Goal: Task Accomplishment & Management: Complete application form

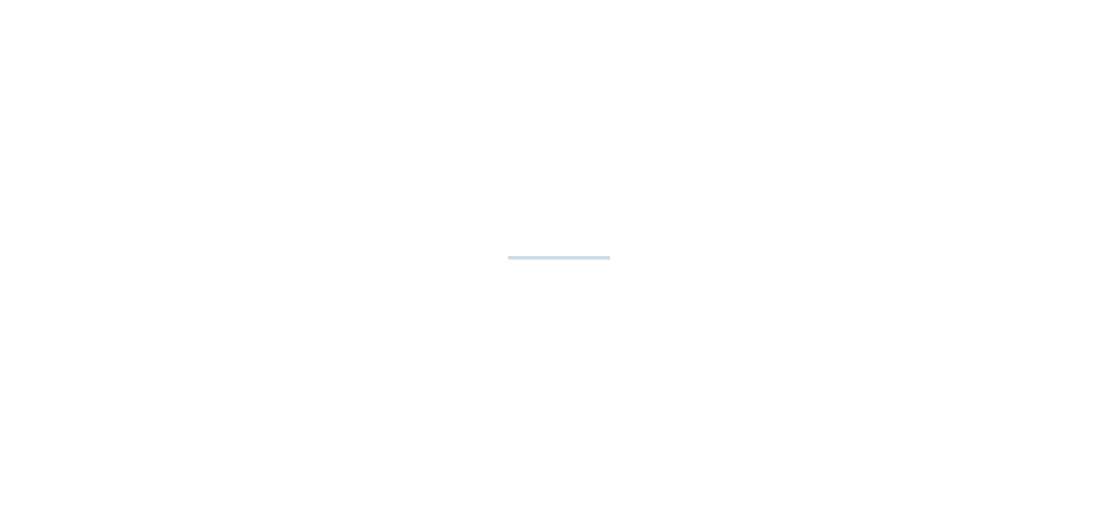
select select "**"
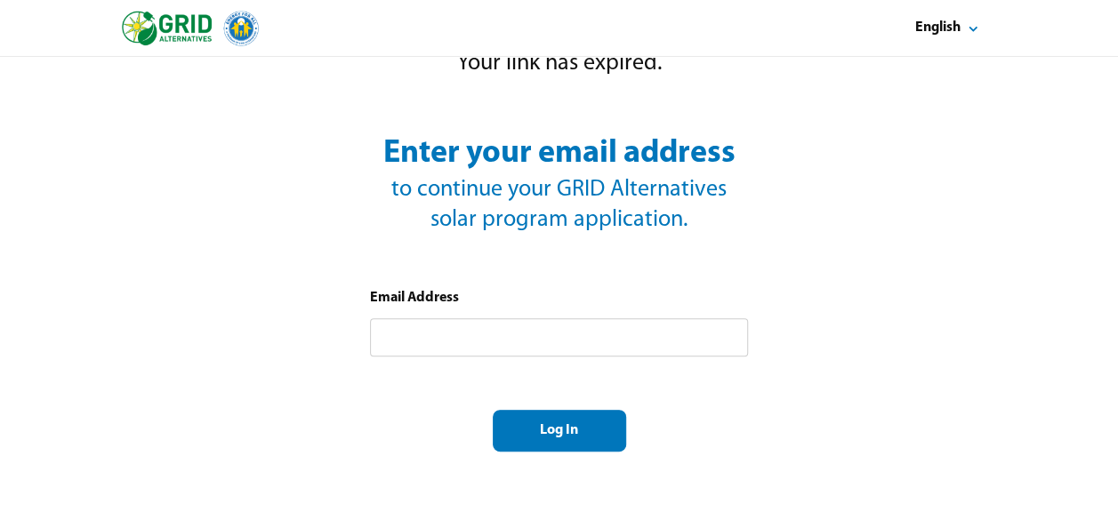
scroll to position [126, 0]
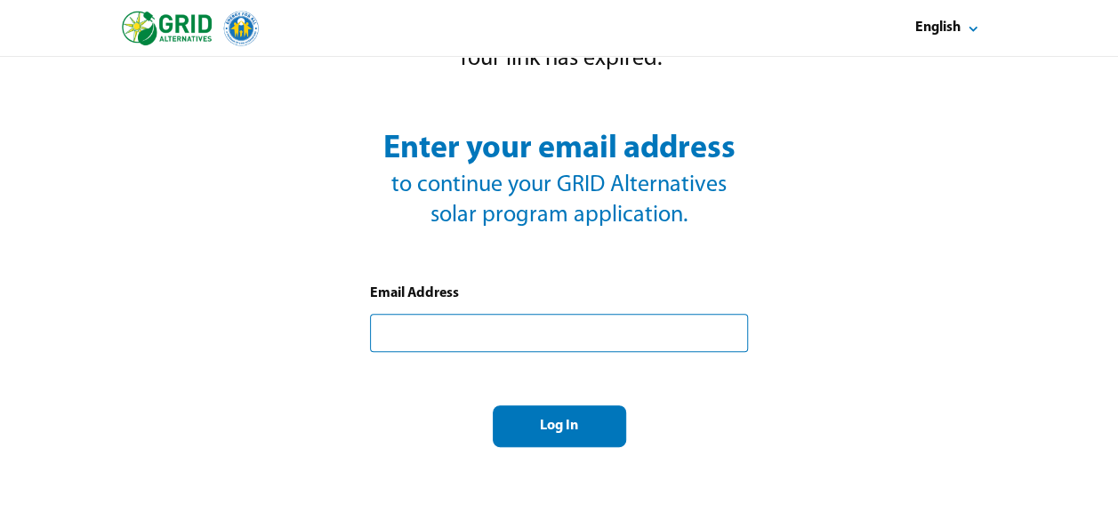
click at [383, 341] on input "text" at bounding box center [559, 333] width 378 height 38
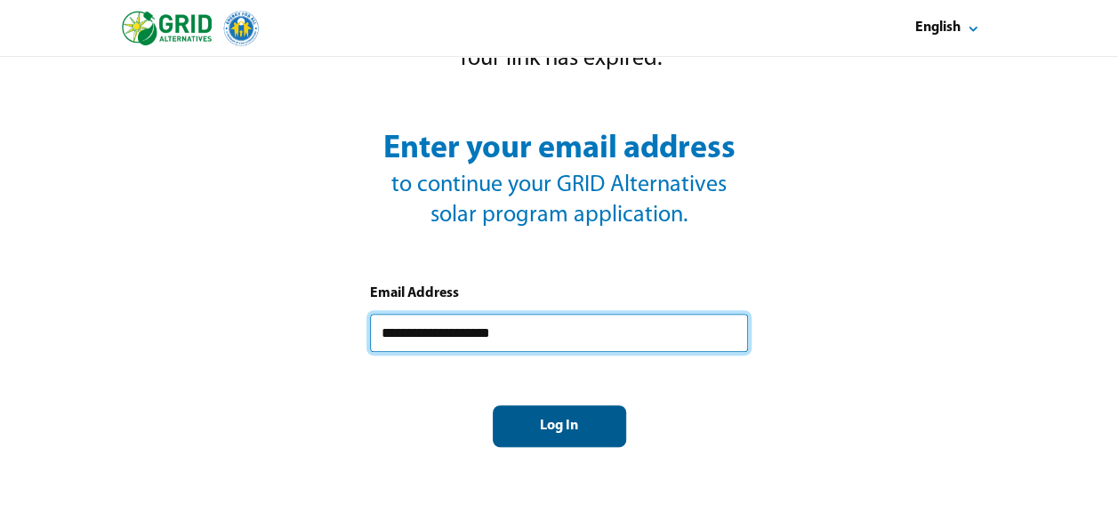
type input "**********"
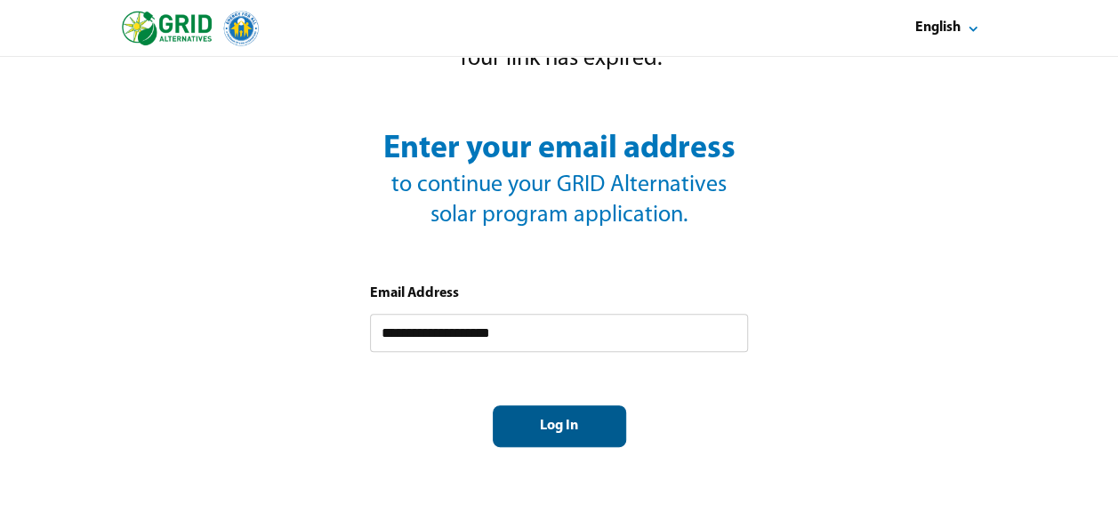
click at [523, 421] on div "Log In" at bounding box center [559, 426] width 103 height 19
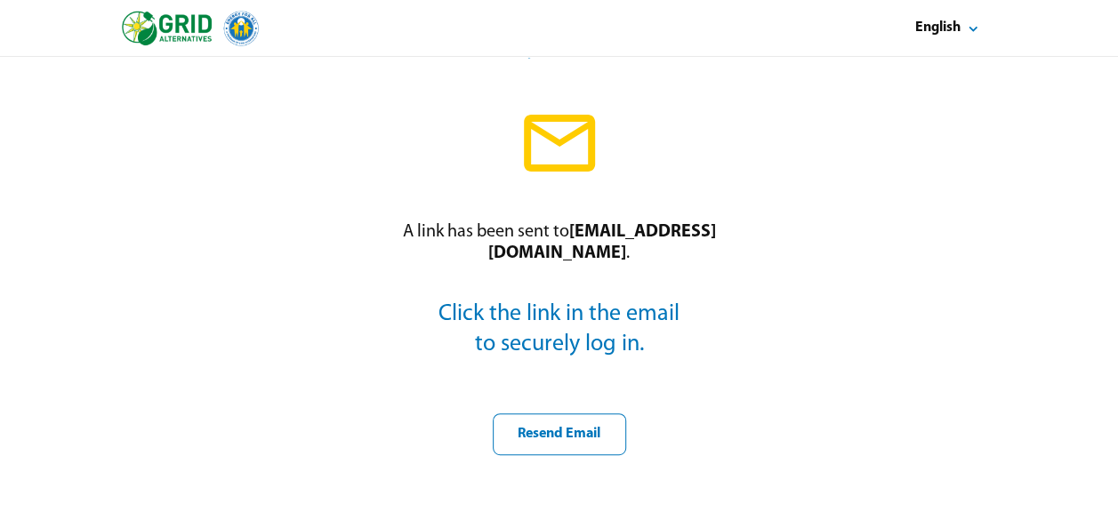
scroll to position [150, 0]
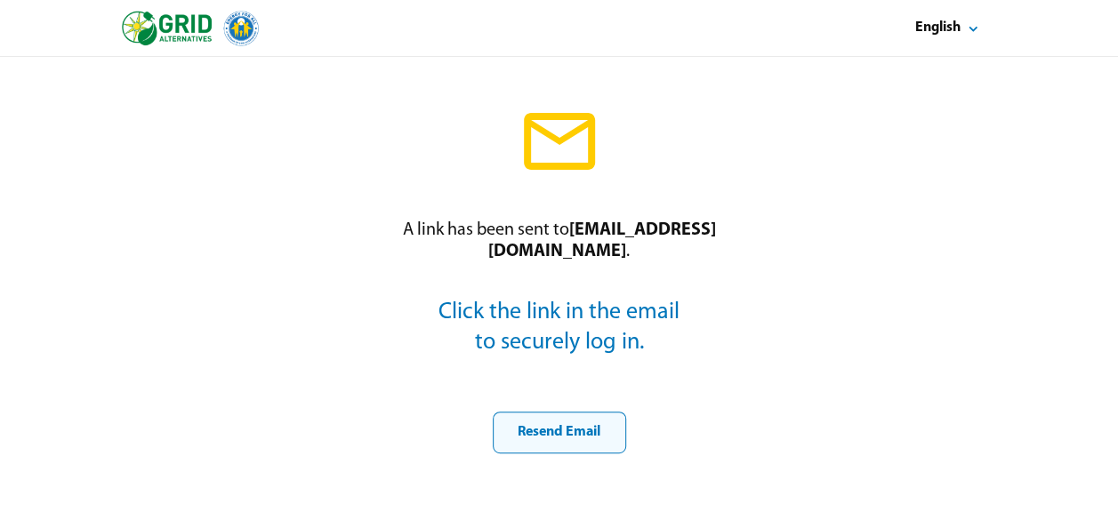
click at [545, 429] on div "Resend Email" at bounding box center [559, 432] width 103 height 19
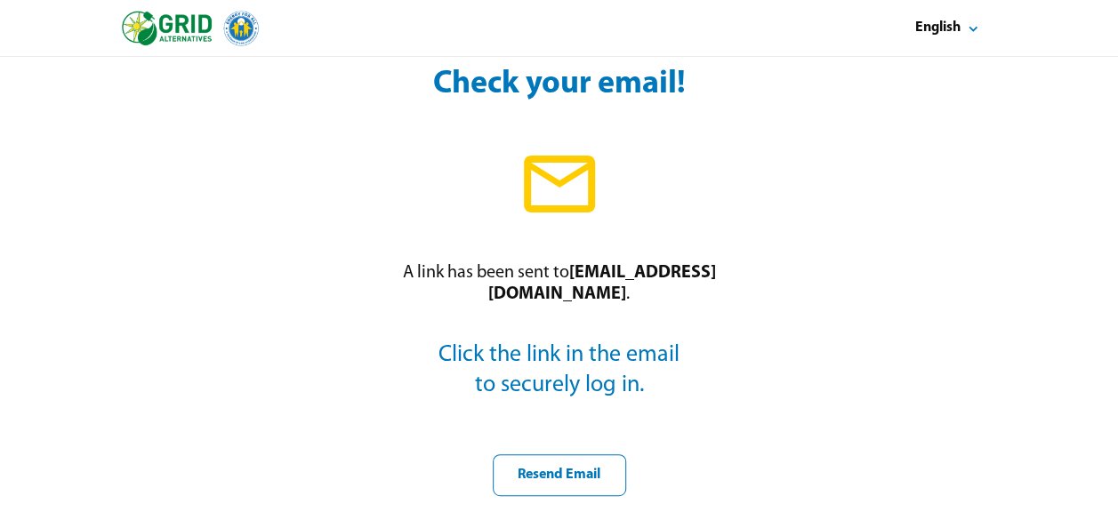
scroll to position [0, 0]
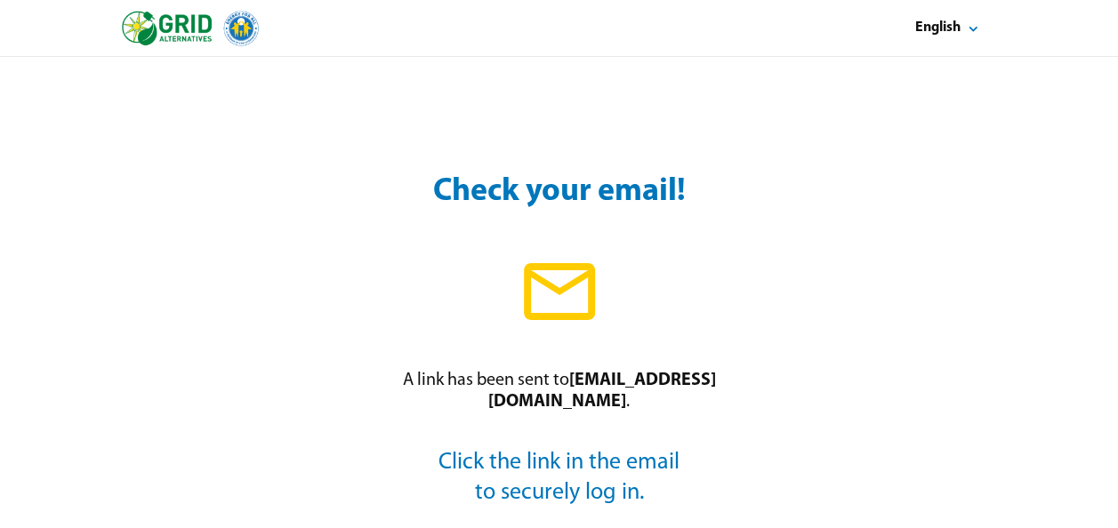
click at [550, 322] on icon at bounding box center [559, 291] width 85 height 85
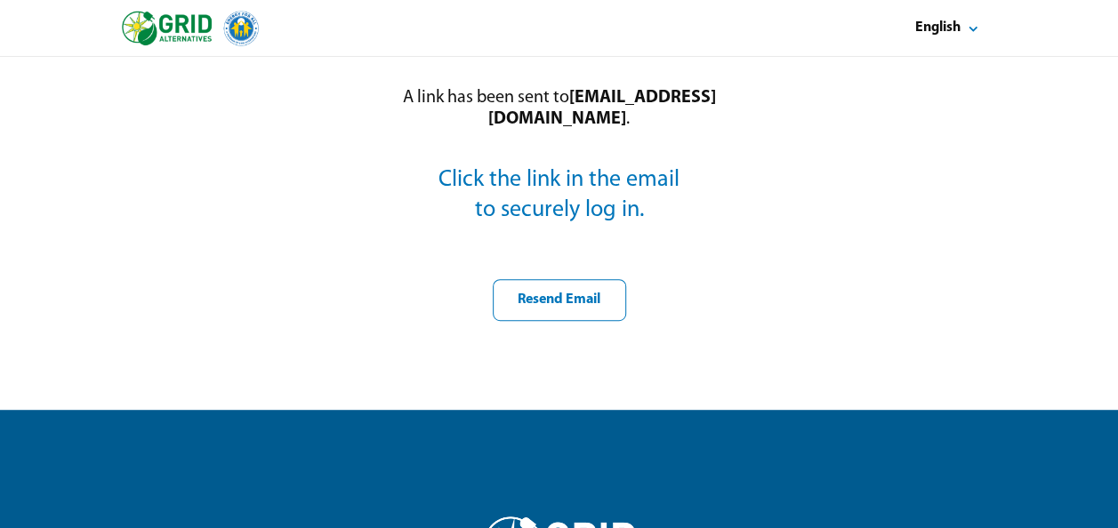
scroll to position [284, 0]
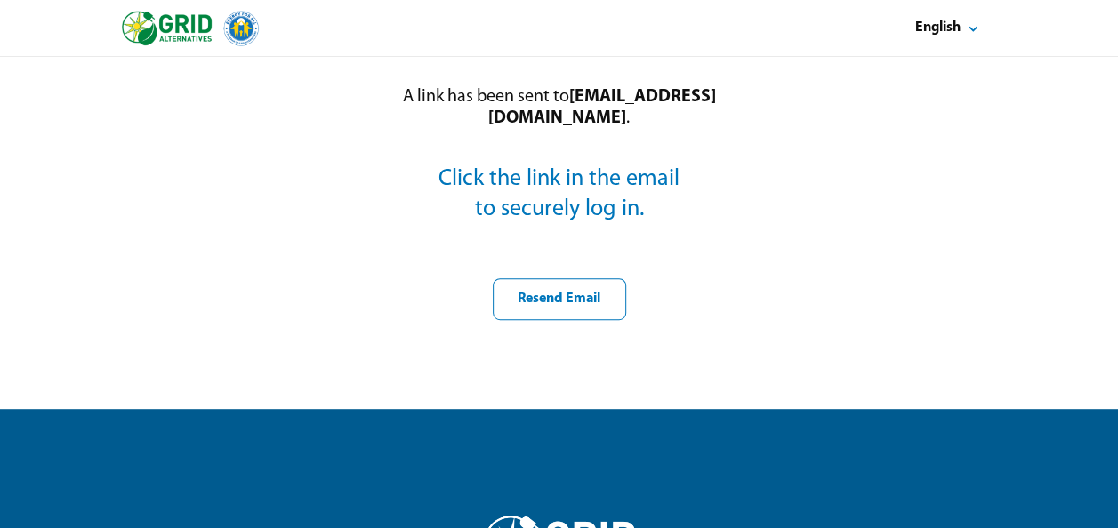
drag, startPoint x: 1033, startPoint y: 1, endPoint x: 719, endPoint y: 48, distance: 317.4
click at [719, 48] on div "English" at bounding box center [559, 28] width 875 height 56
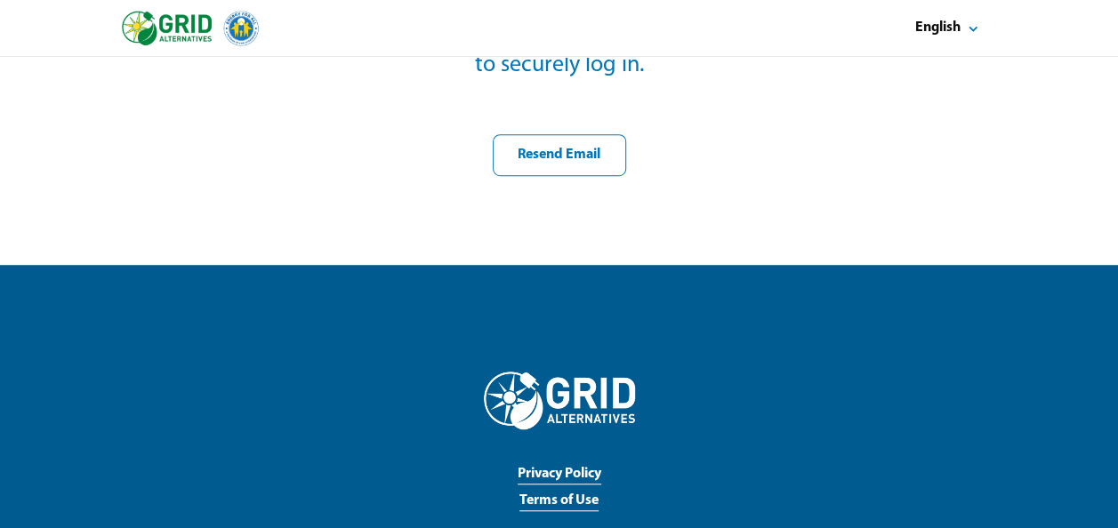
scroll to position [517, 0]
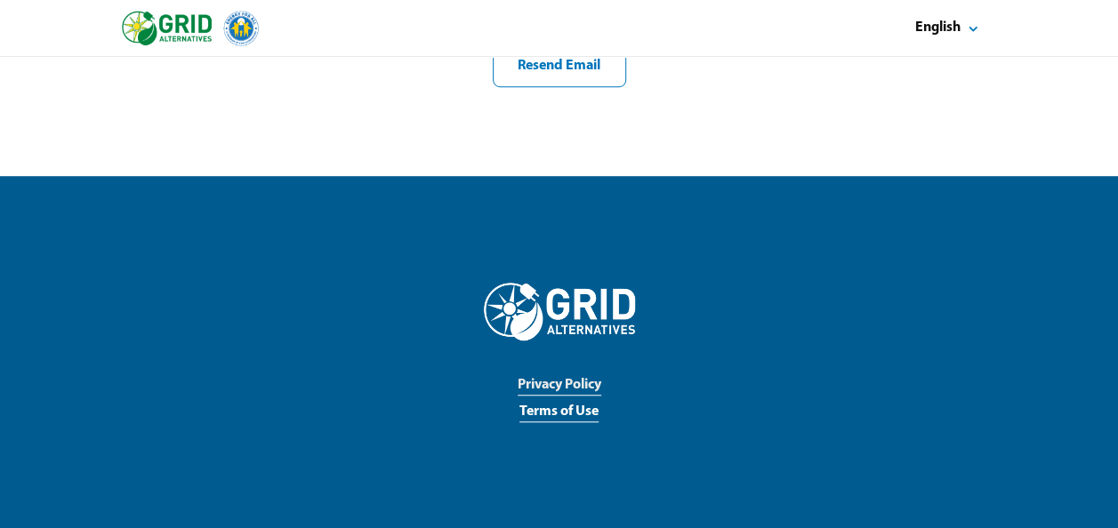
click at [564, 388] on link "Privacy Policy" at bounding box center [559, 386] width 84 height 20
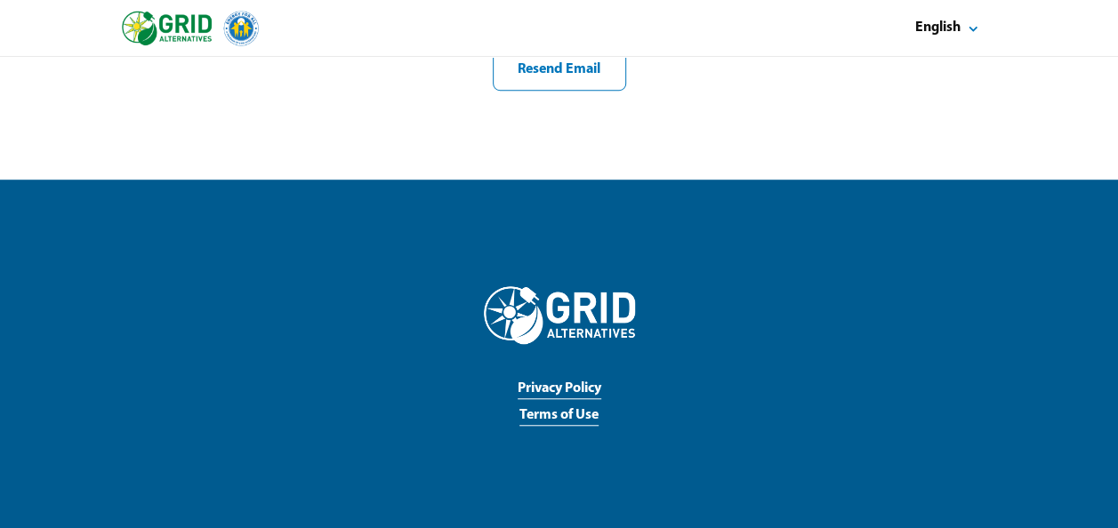
scroll to position [517, 0]
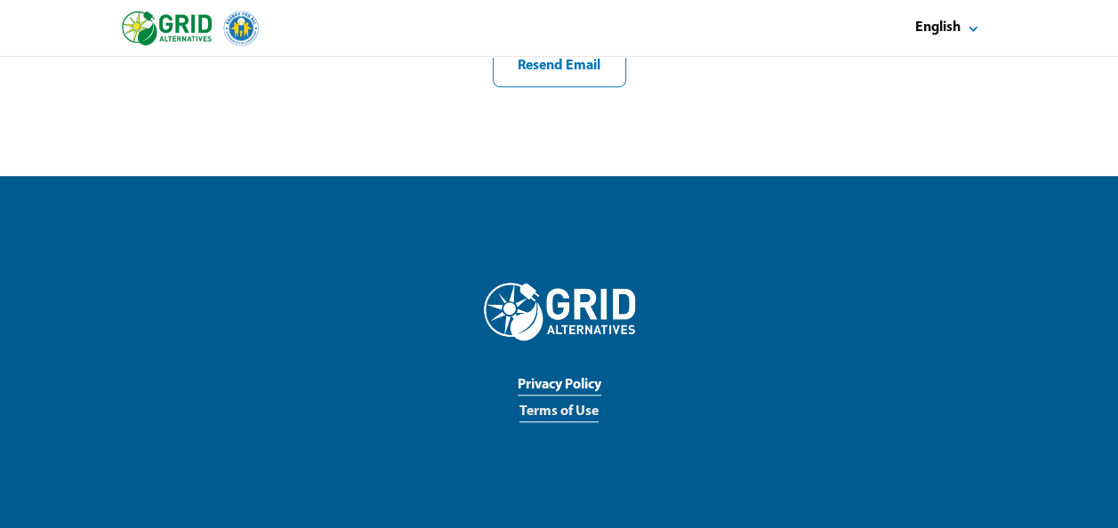
click at [540, 406] on link "Terms of Use" at bounding box center [558, 413] width 79 height 20
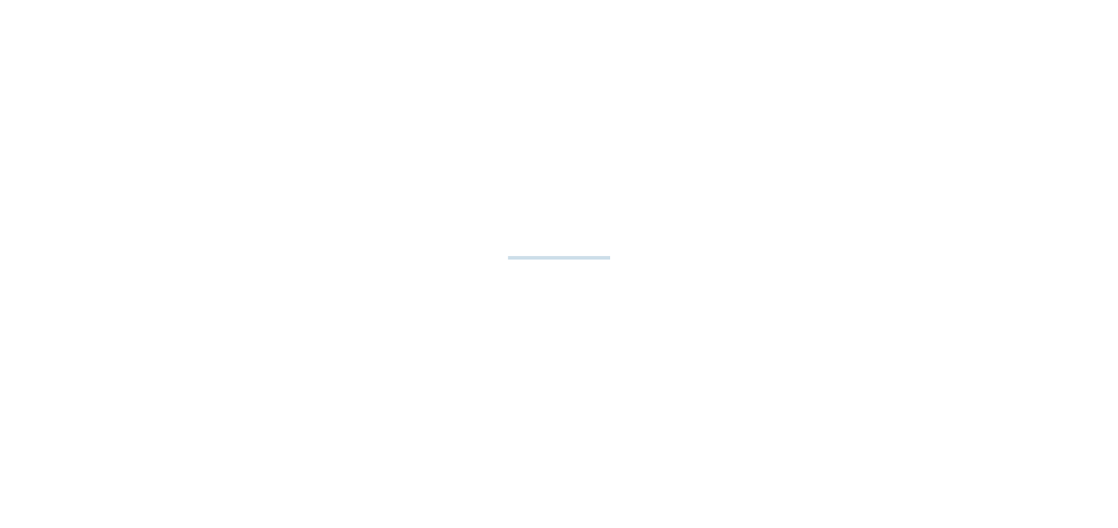
select select "**"
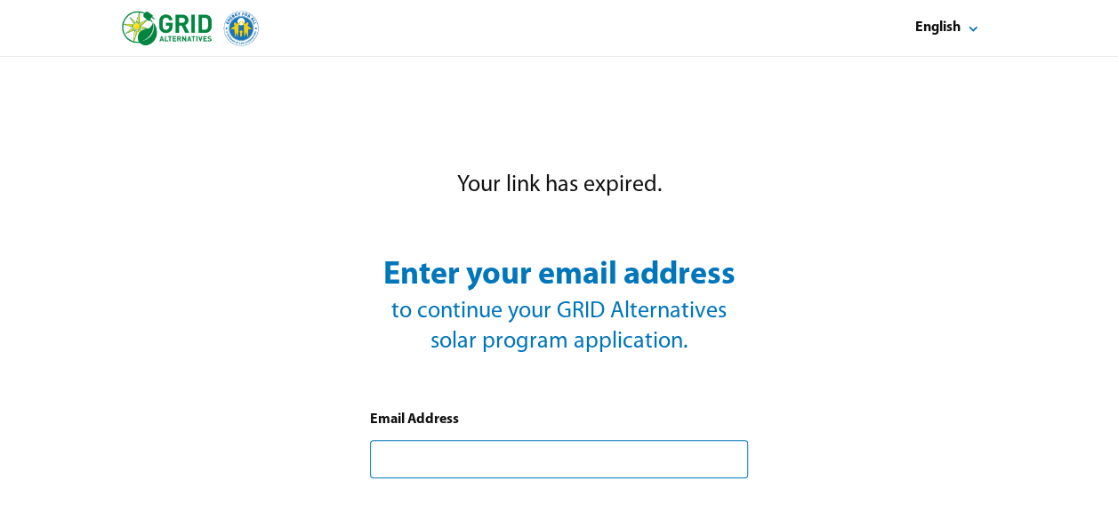
click at [389, 466] on input "text" at bounding box center [559, 459] width 378 height 38
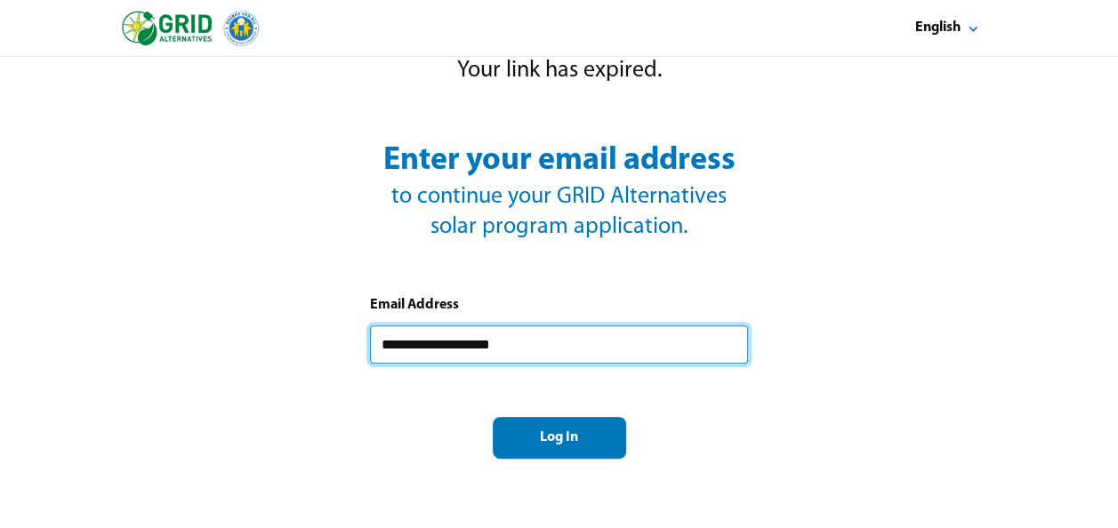
scroll to position [116, 0]
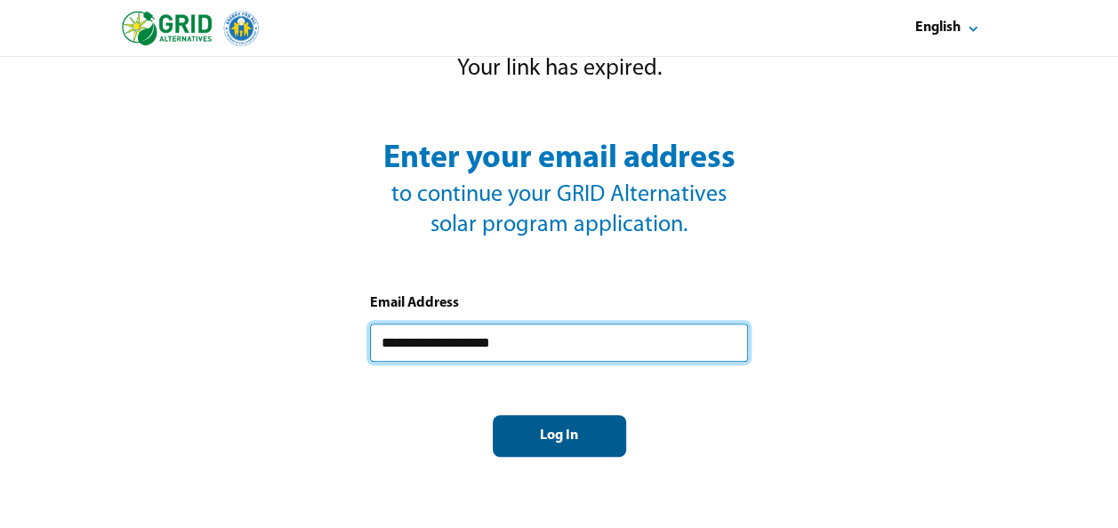
type input "**********"
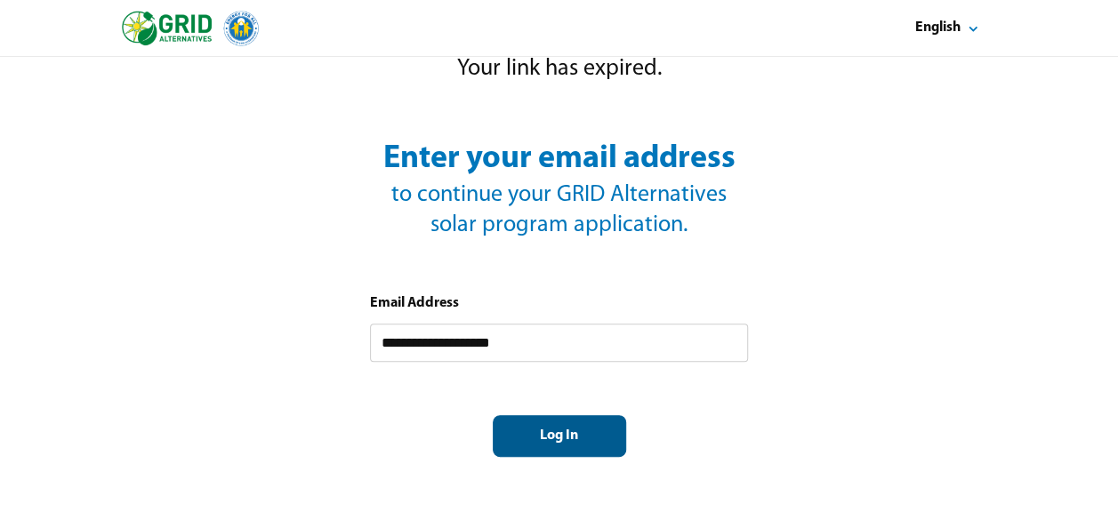
click at [530, 437] on div "Log In" at bounding box center [559, 436] width 103 height 19
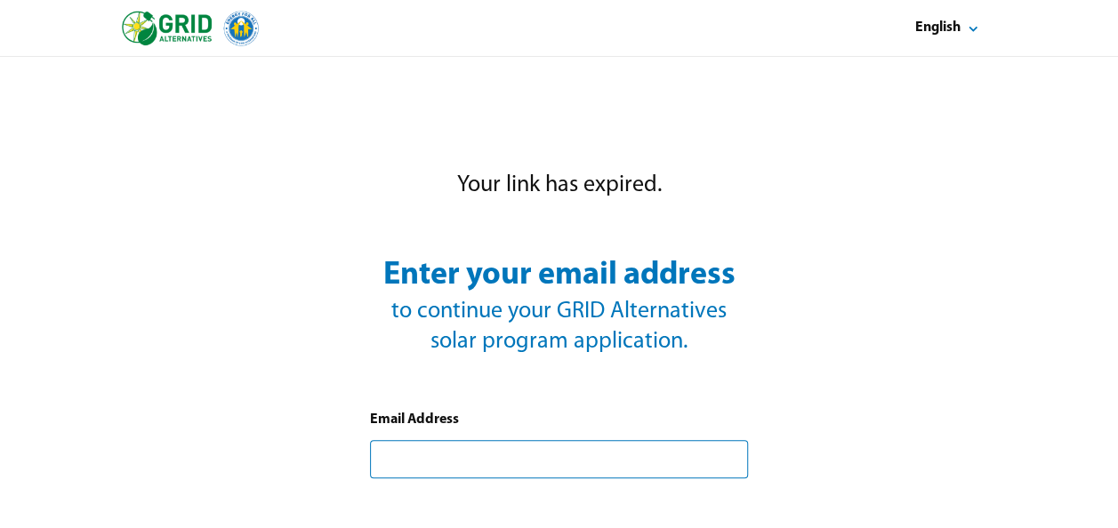
click at [391, 460] on input "text" at bounding box center [559, 459] width 378 height 38
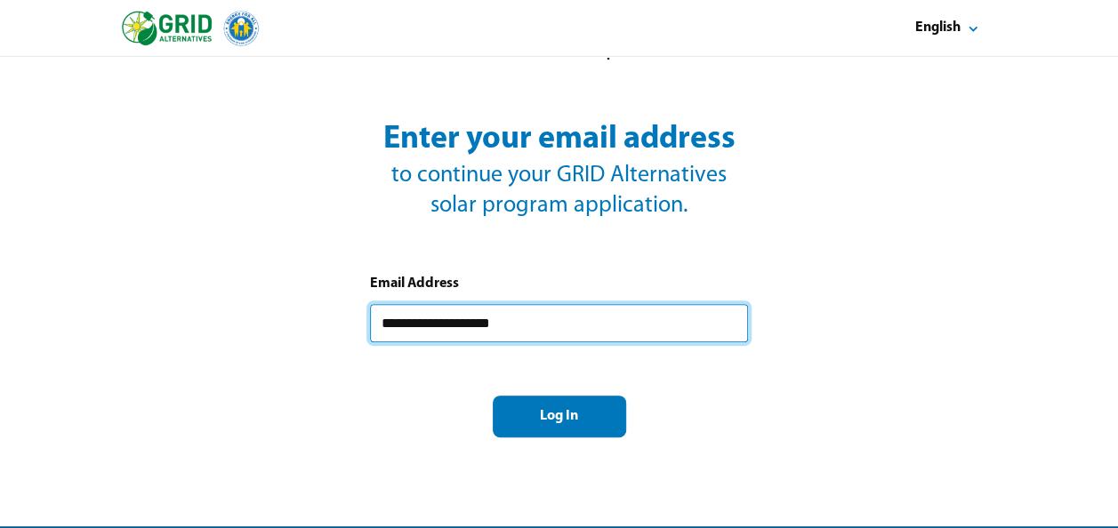
scroll to position [137, 0]
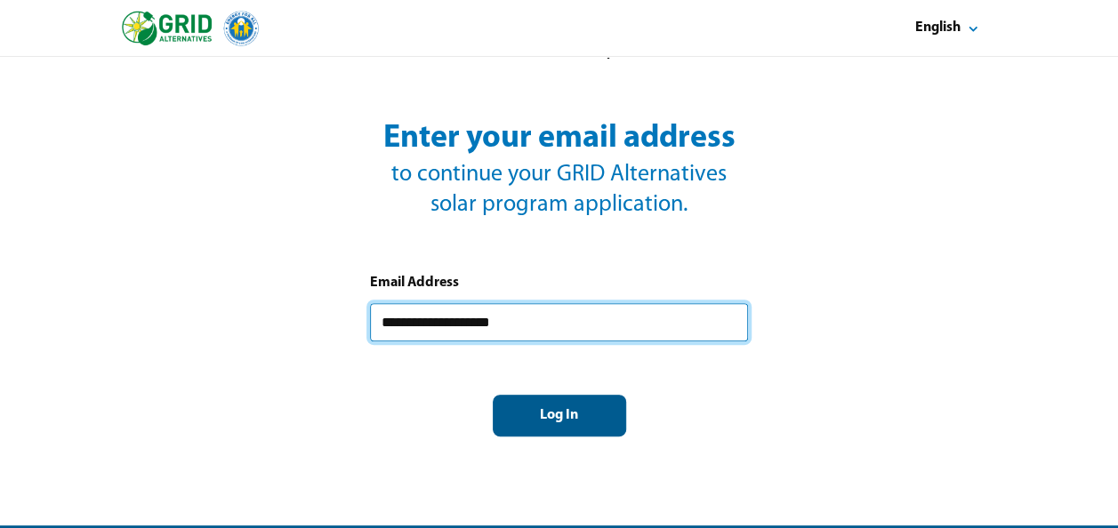
type input "**********"
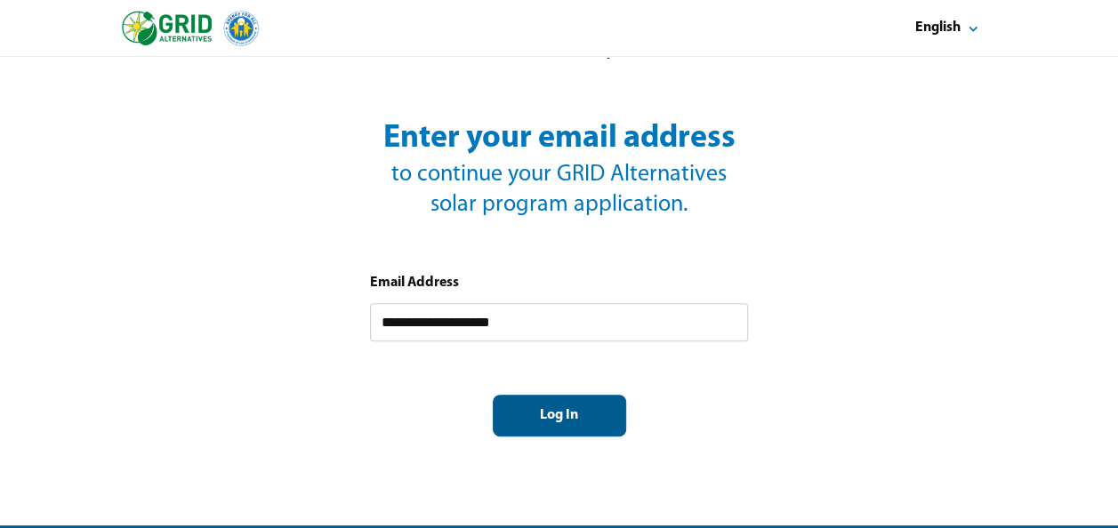
click at [553, 421] on div "Log In" at bounding box center [559, 415] width 103 height 19
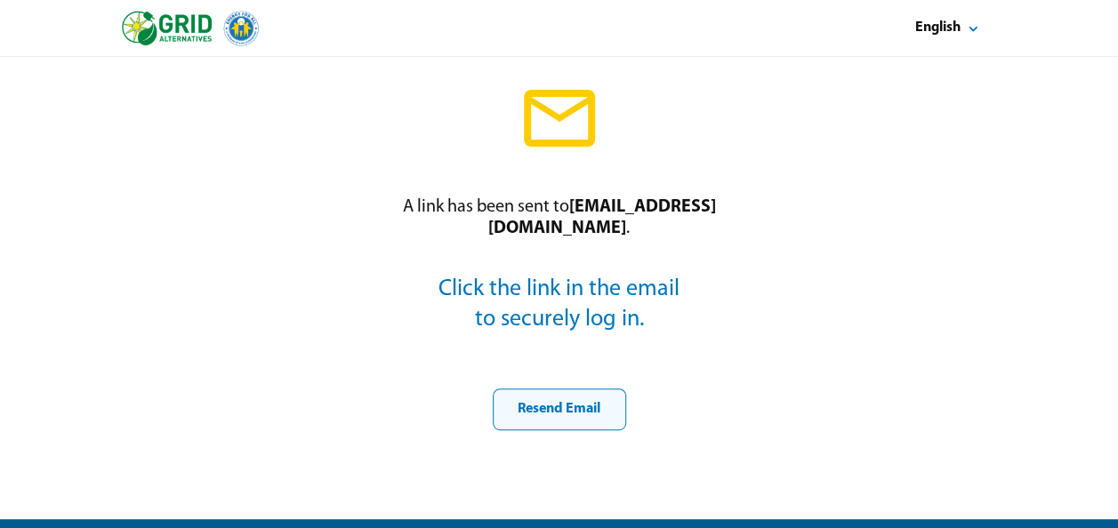
scroll to position [174, 0]
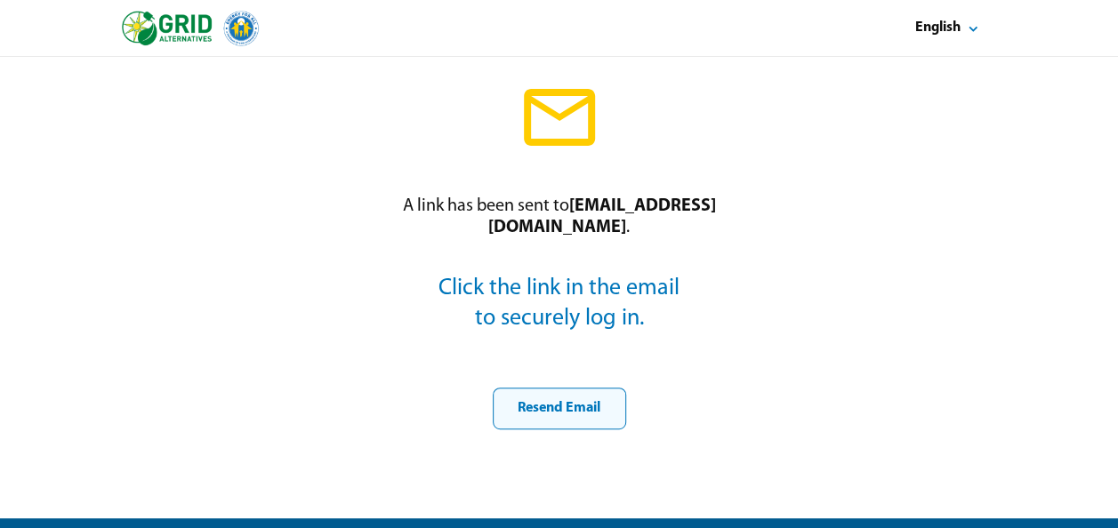
click at [553, 415] on div "Resend Email" at bounding box center [559, 408] width 103 height 19
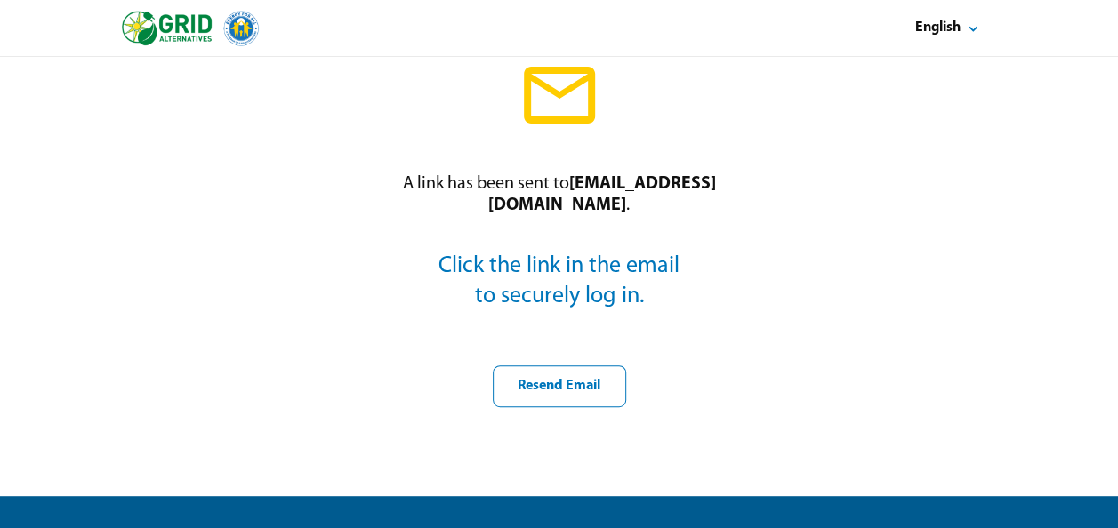
scroll to position [0, 0]
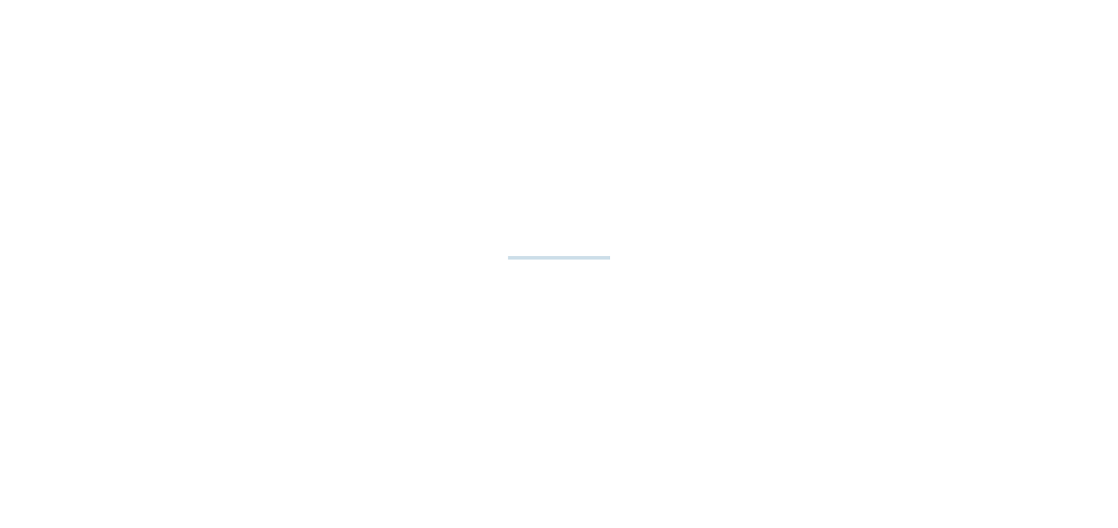
select select "**"
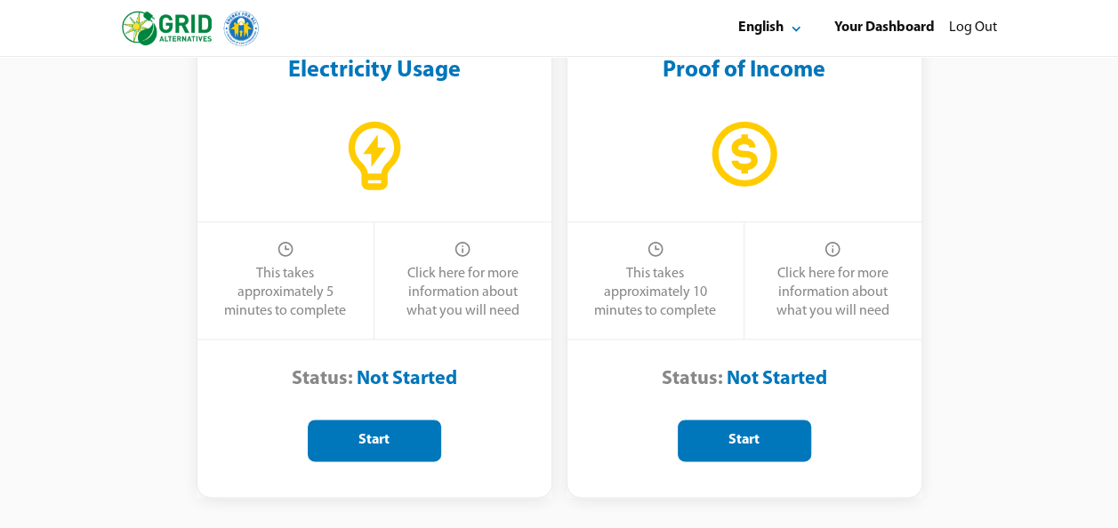
scroll to position [964, 0]
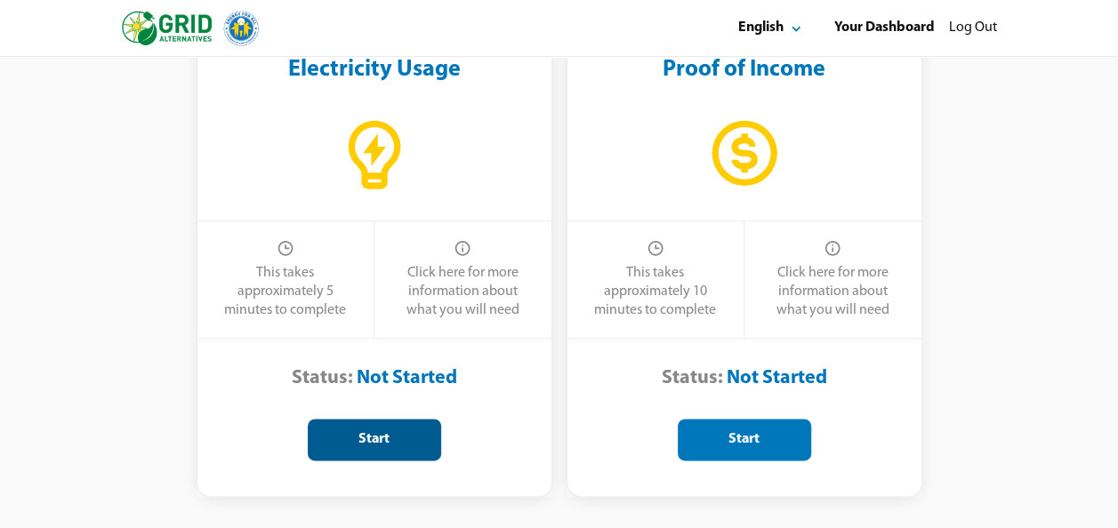
click at [359, 437] on div "Start" at bounding box center [374, 439] width 103 height 19
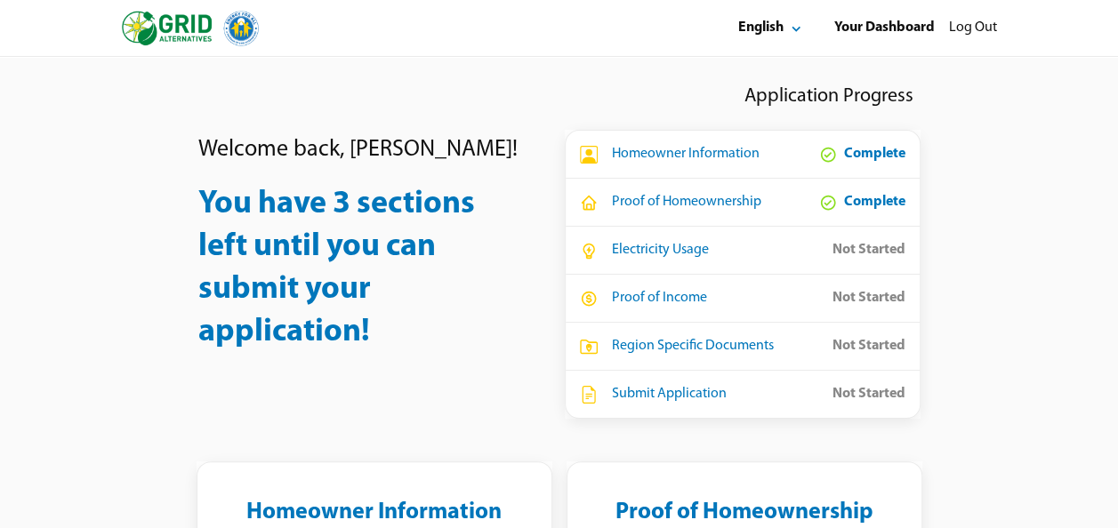
select select "**"
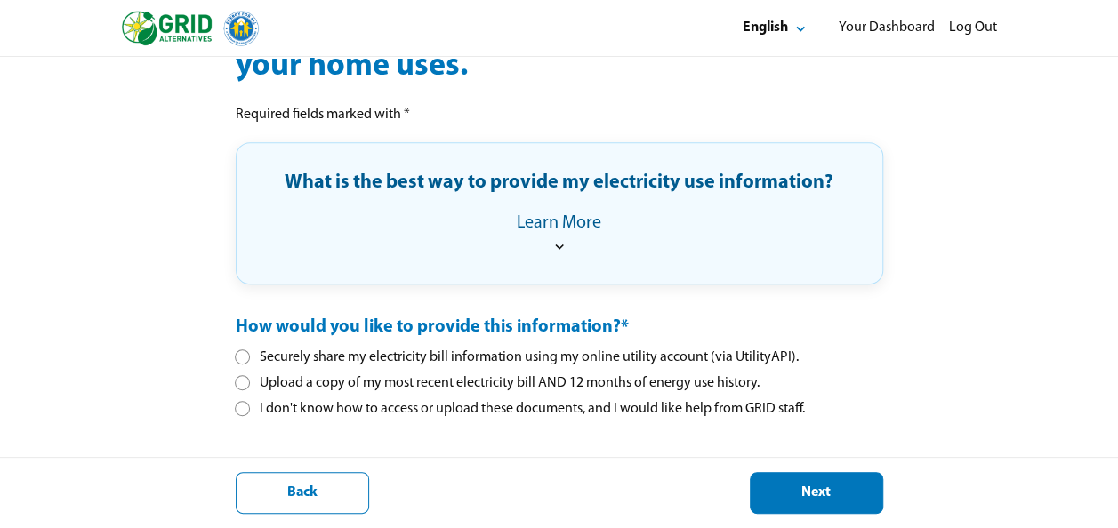
scroll to position [298, 0]
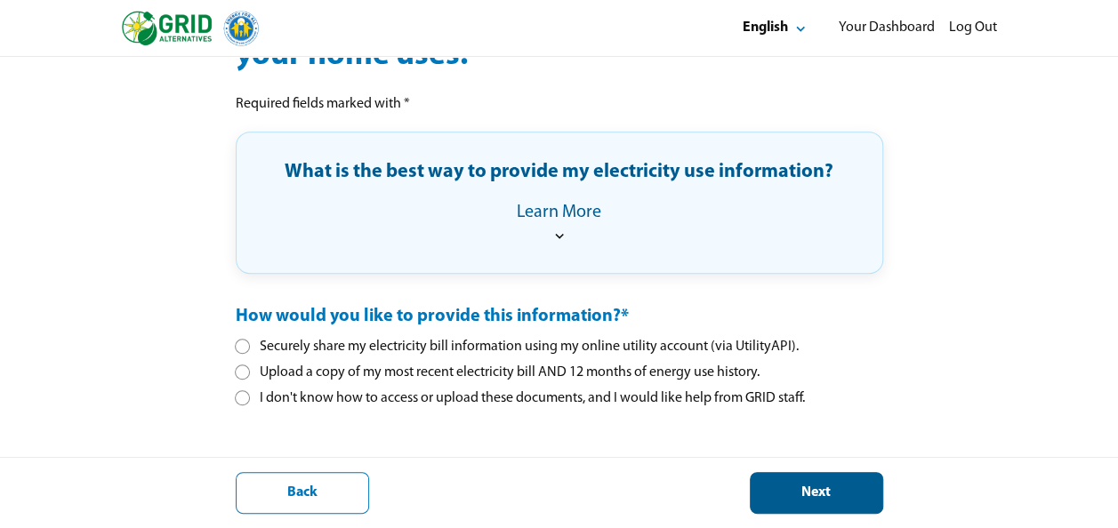
click at [795, 491] on div "Next" at bounding box center [816, 493] width 103 height 19
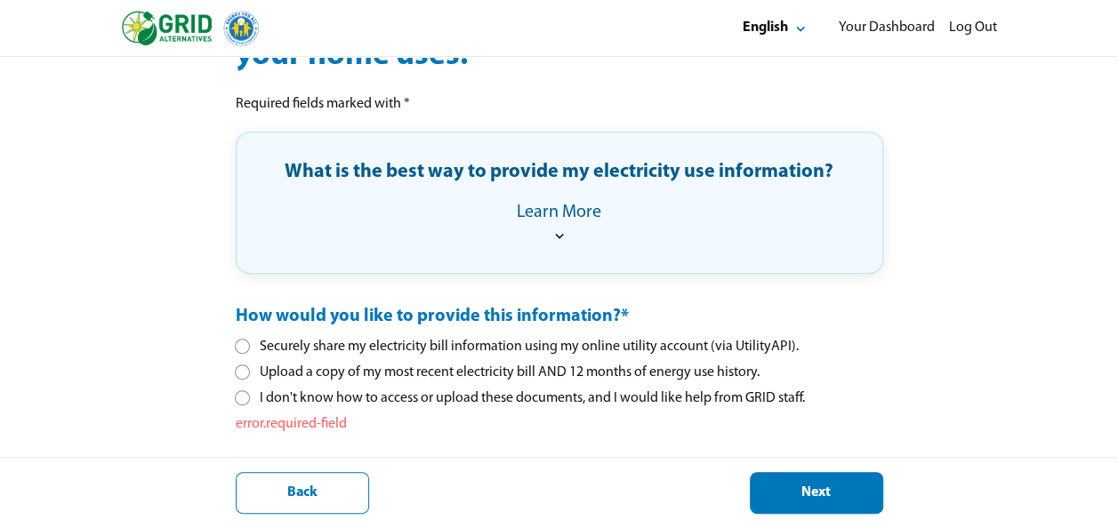
click at [244, 395] on div at bounding box center [242, 398] width 10 height 10
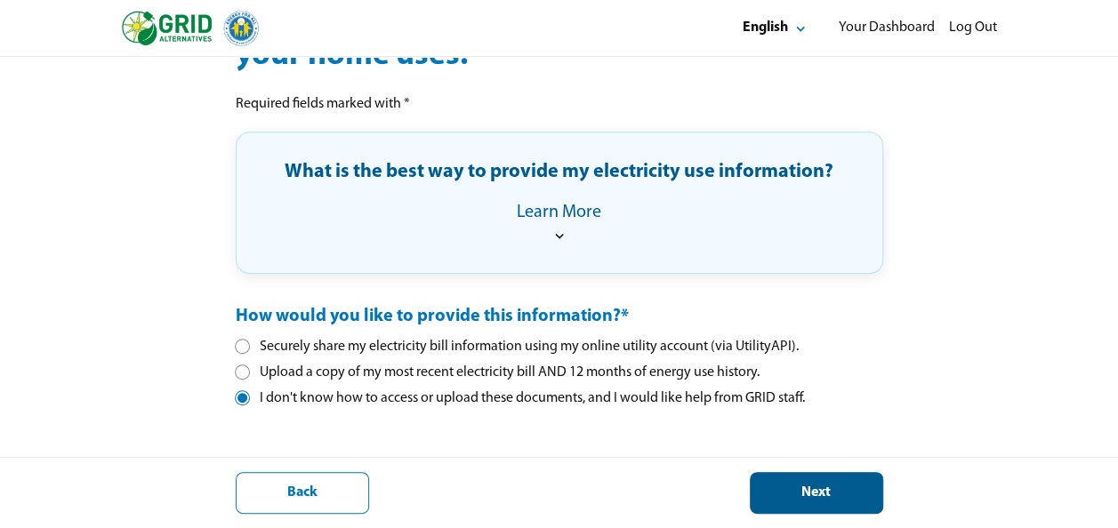
click at [779, 487] on div "Next" at bounding box center [816, 493] width 103 height 19
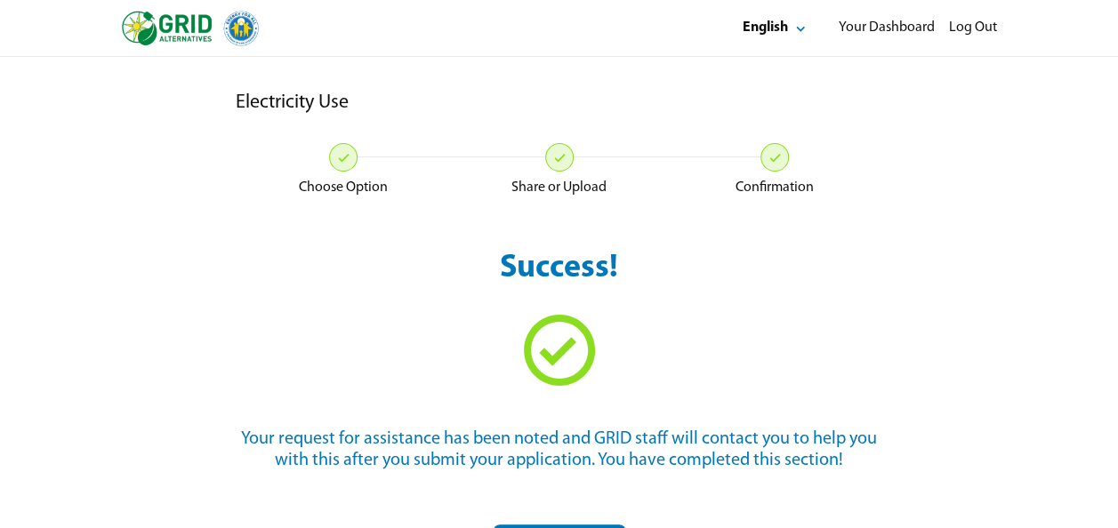
scroll to position [57, 0]
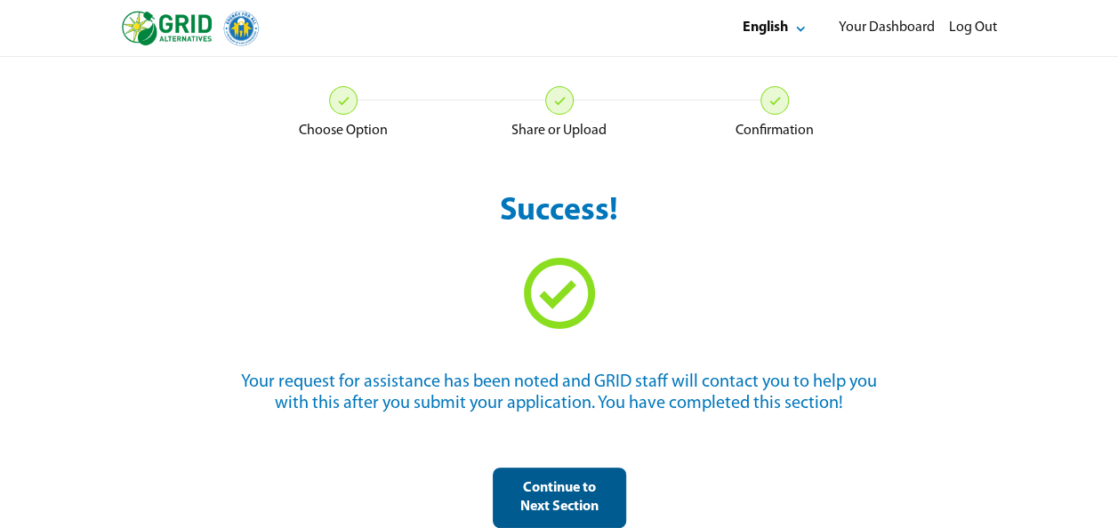
click at [570, 487] on div "Continue to Next Section" at bounding box center [559, 497] width 103 height 37
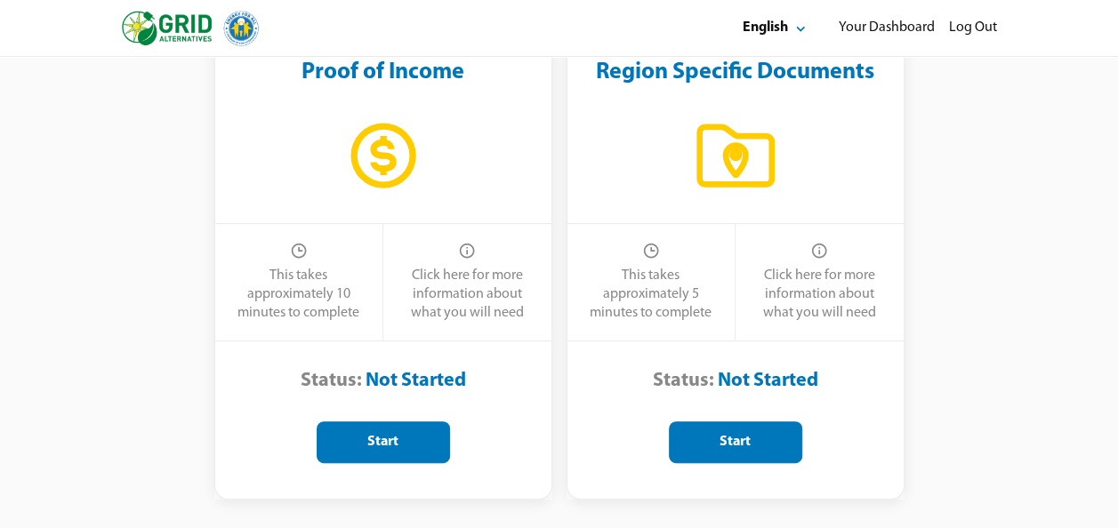
scroll to position [171, 0]
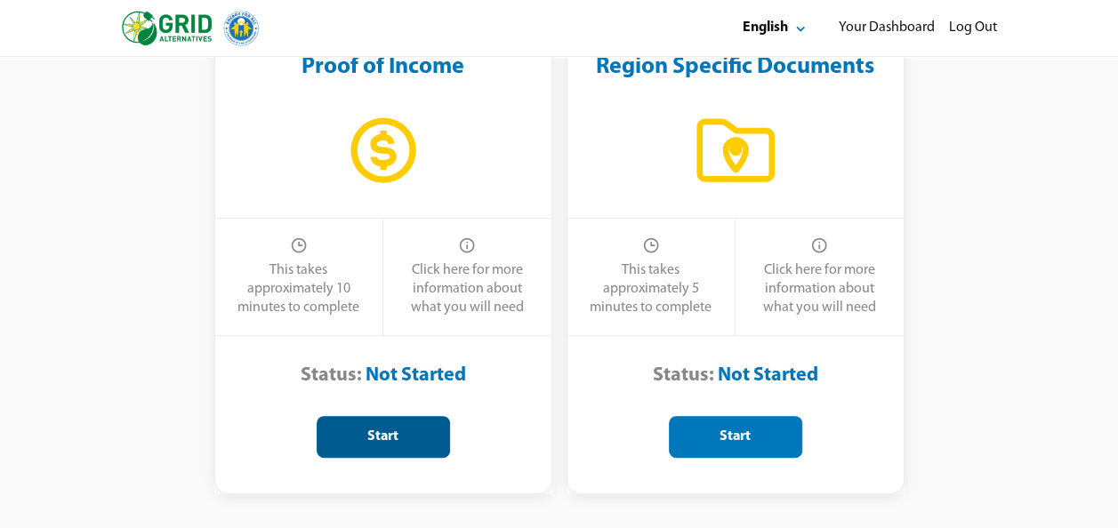
click at [425, 435] on div "Start" at bounding box center [383, 437] width 103 height 19
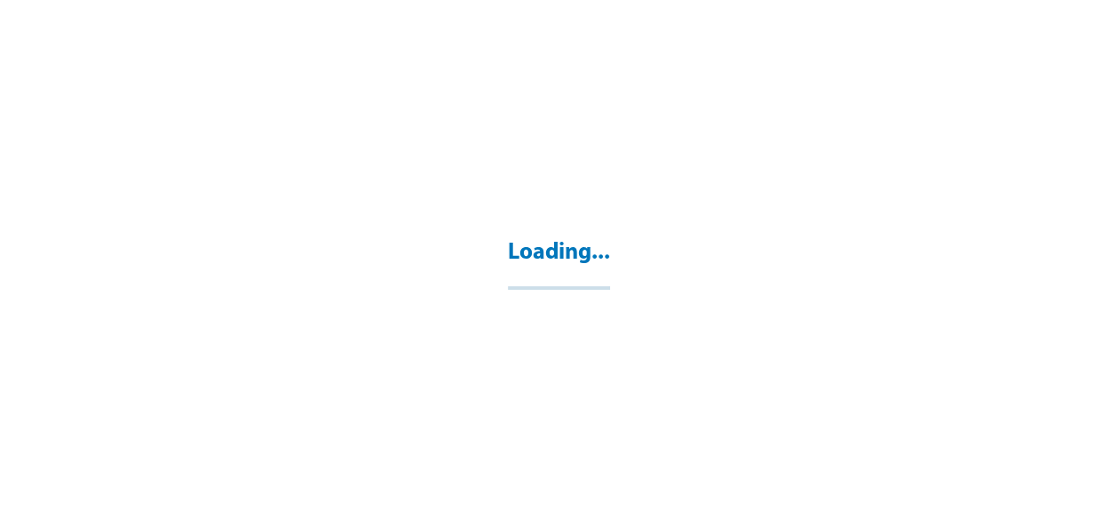
select select "**"
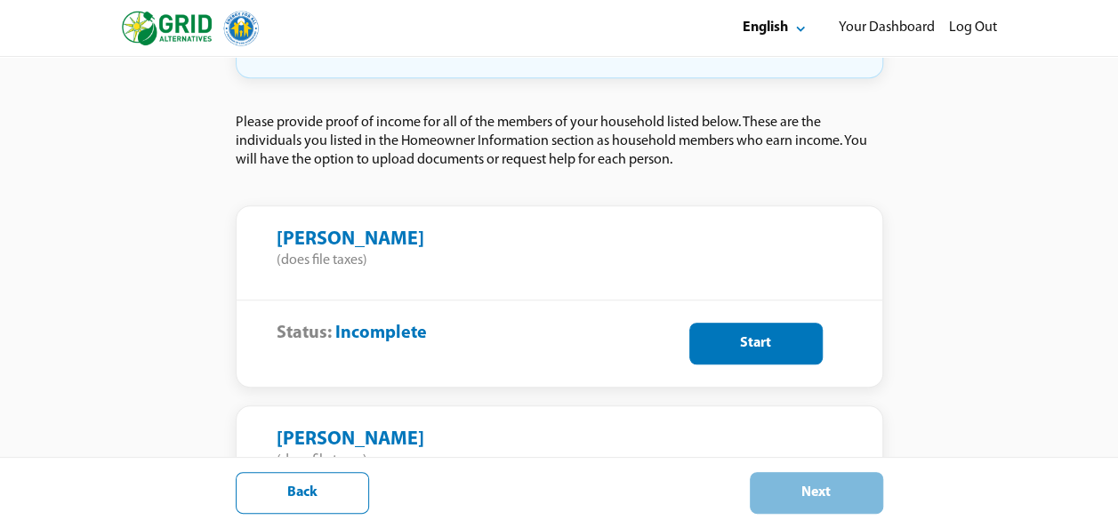
scroll to position [517, 0]
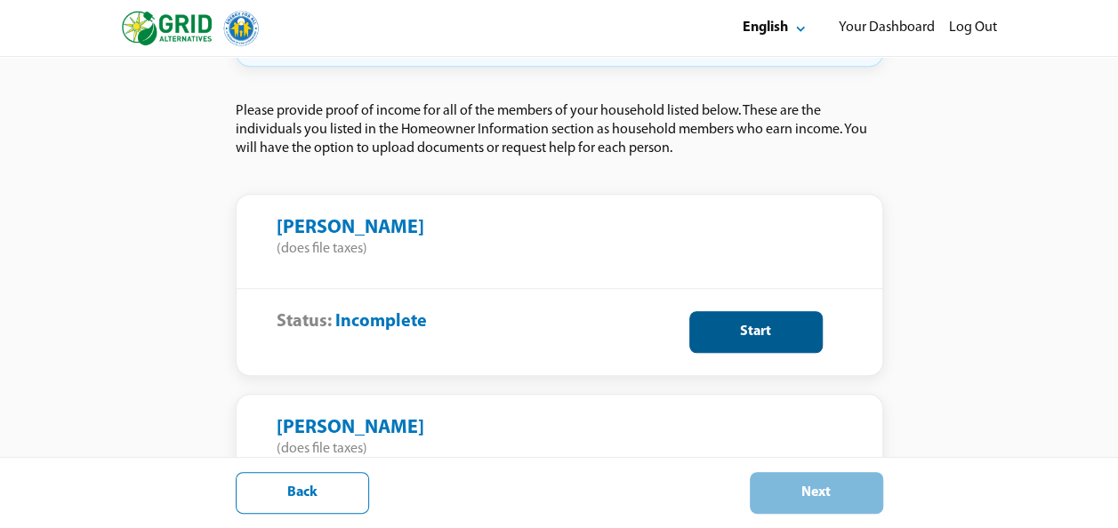
click at [715, 323] on div "Start" at bounding box center [755, 332] width 103 height 19
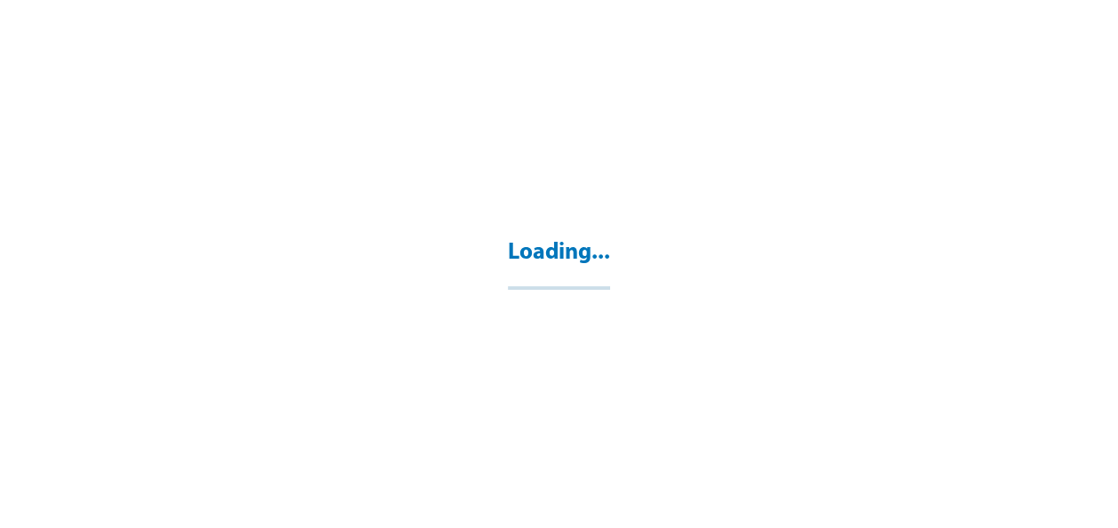
select select "**"
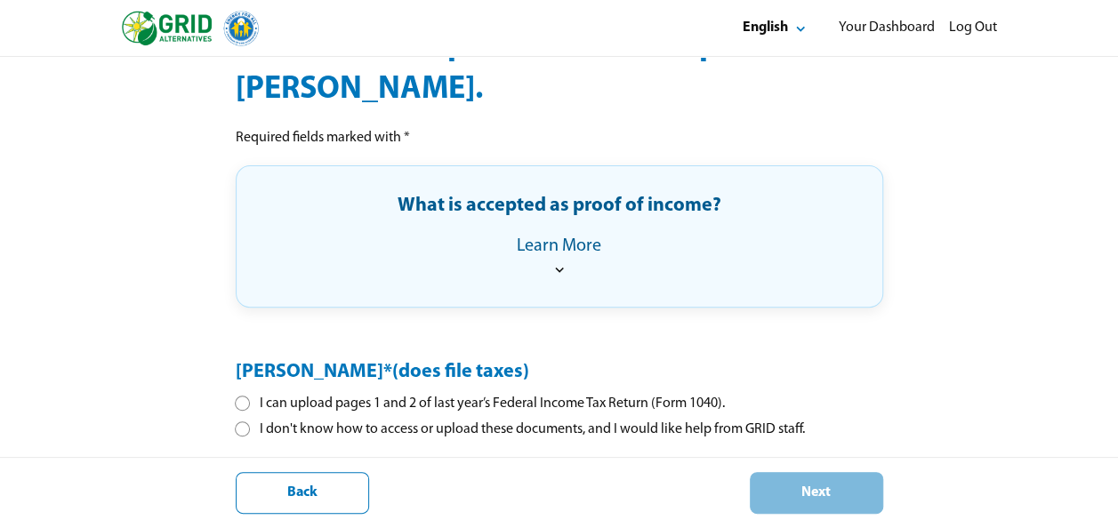
scroll to position [299, 0]
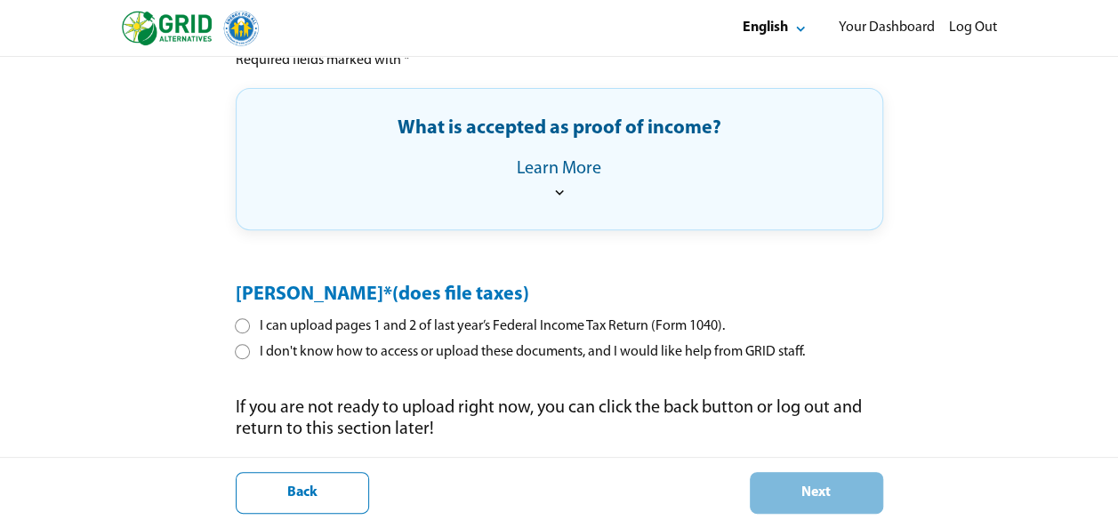
click at [242, 347] on div at bounding box center [242, 352] width 10 height 10
click at [765, 497] on div "Next" at bounding box center [816, 493] width 103 height 19
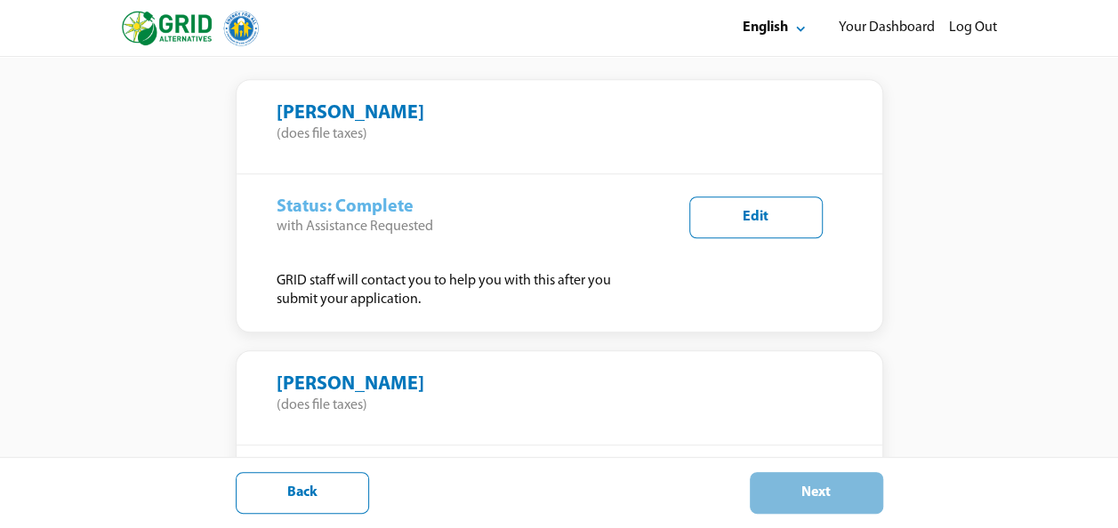
scroll to position [679, 0]
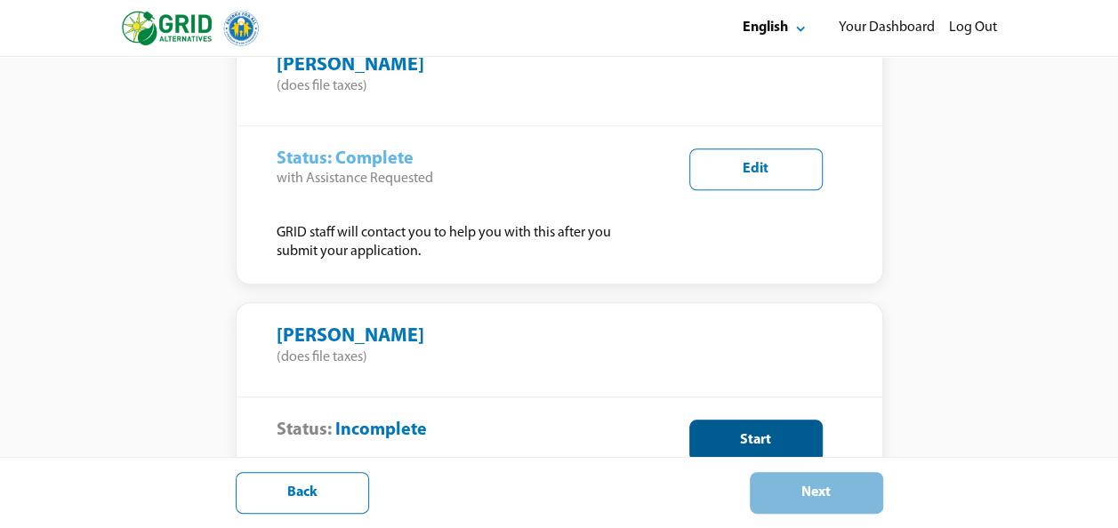
click at [725, 431] on div "Start" at bounding box center [755, 440] width 103 height 19
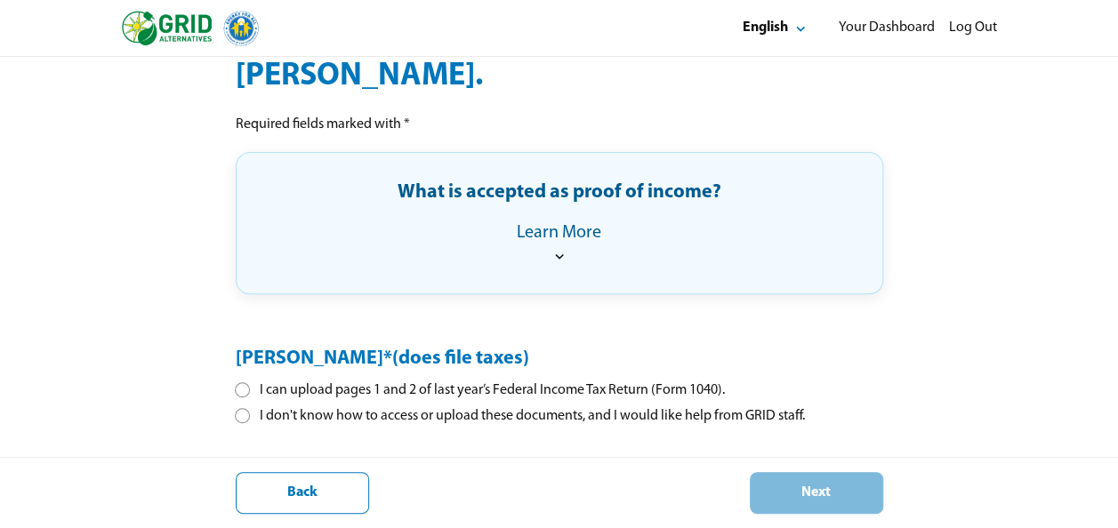
scroll to position [299, 0]
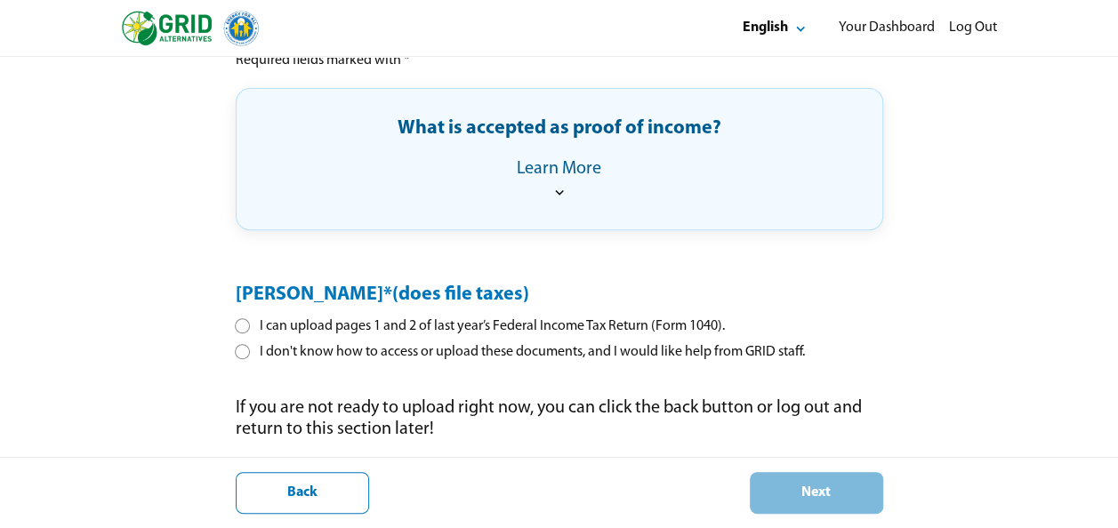
click at [238, 350] on div at bounding box center [242, 352] width 10 height 10
click at [790, 486] on div "Next" at bounding box center [816, 493] width 103 height 19
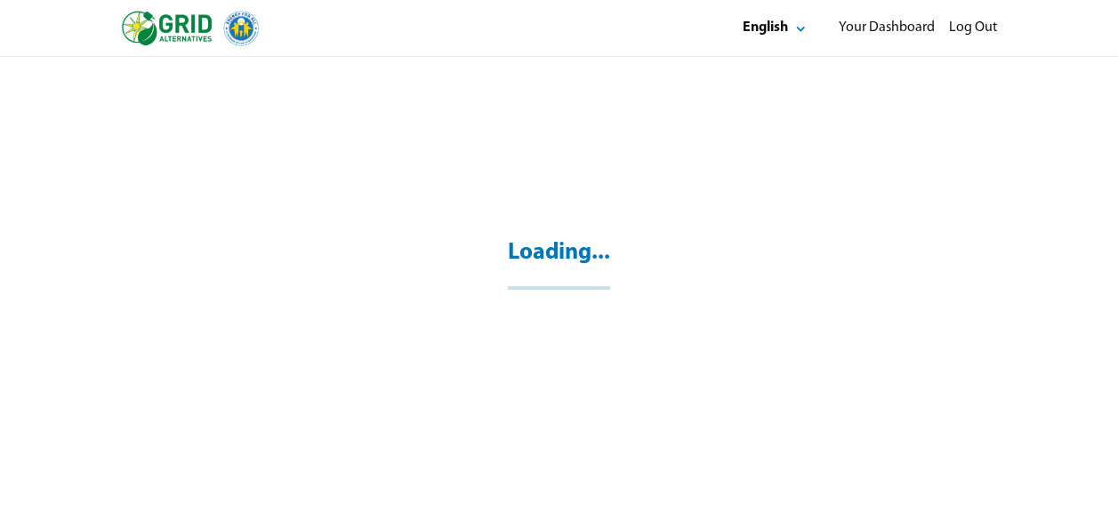
scroll to position [57, 0]
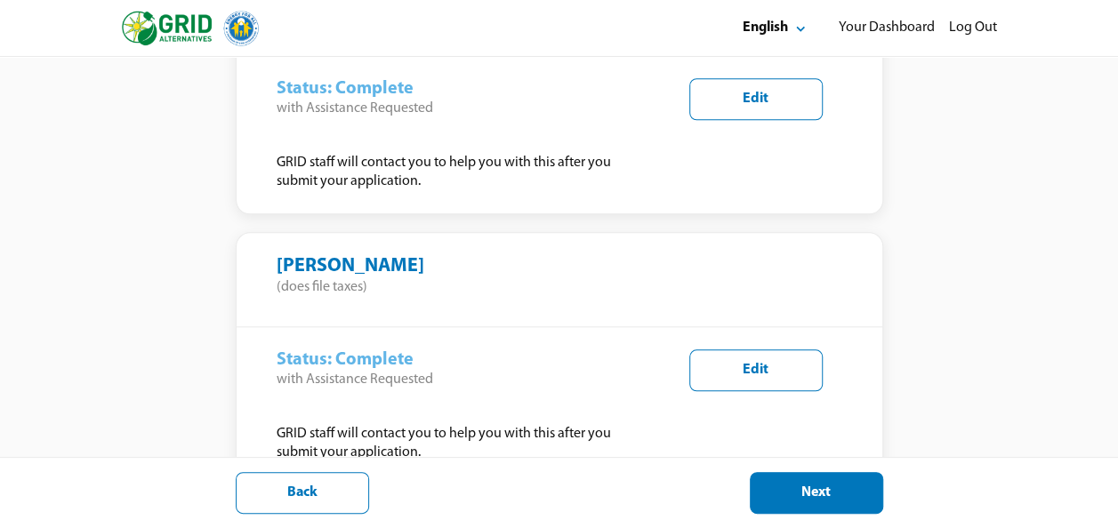
scroll to position [750, 0]
click at [779, 498] on div "Next" at bounding box center [816, 493] width 103 height 19
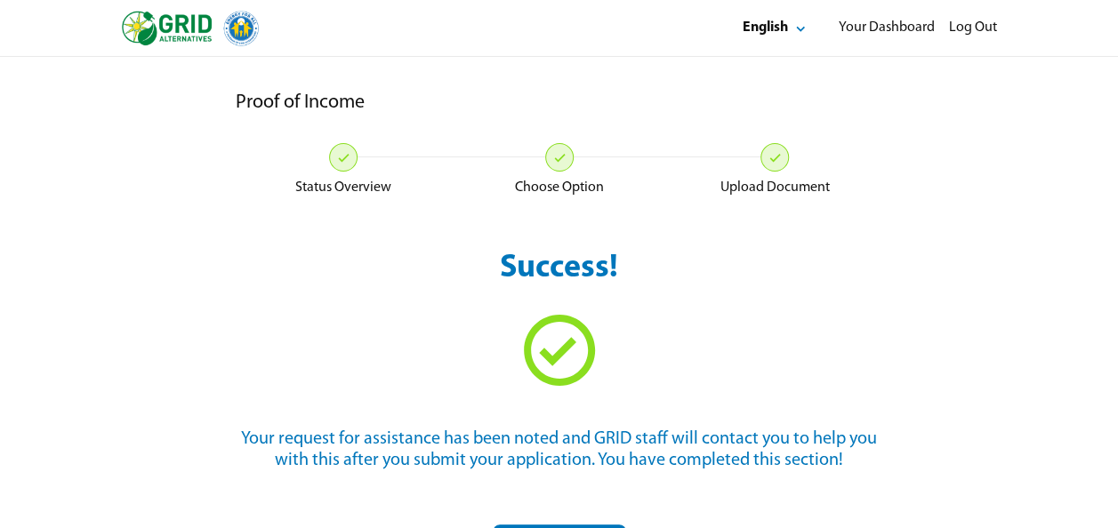
scroll to position [57, 0]
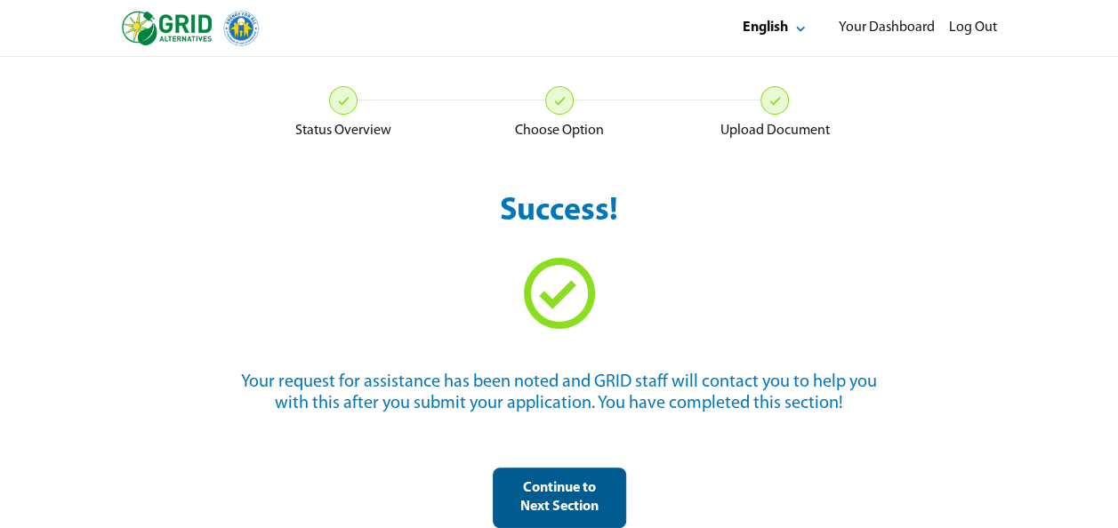
click at [580, 503] on div "Continue to Next Section" at bounding box center [559, 497] width 103 height 37
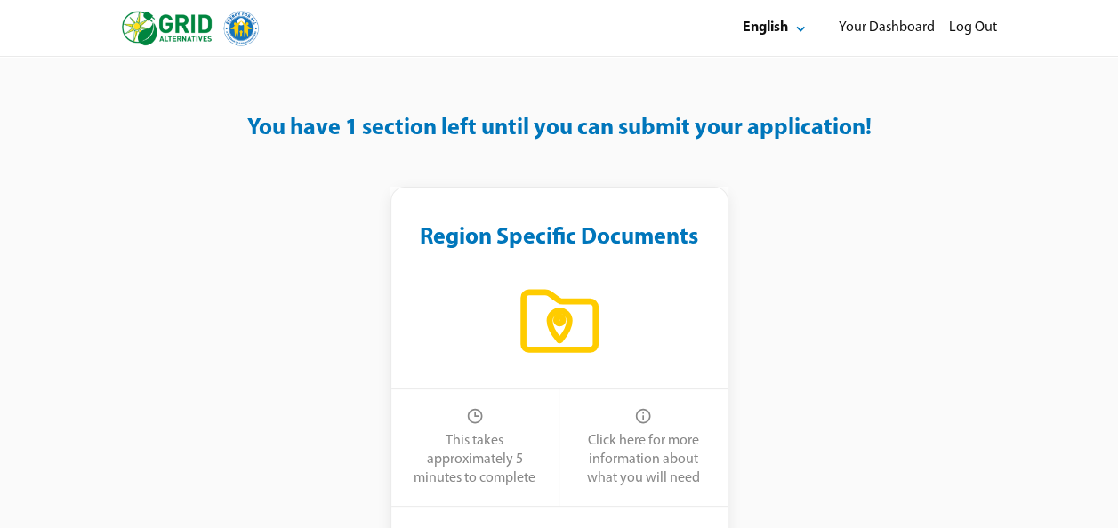
scroll to position [171, 0]
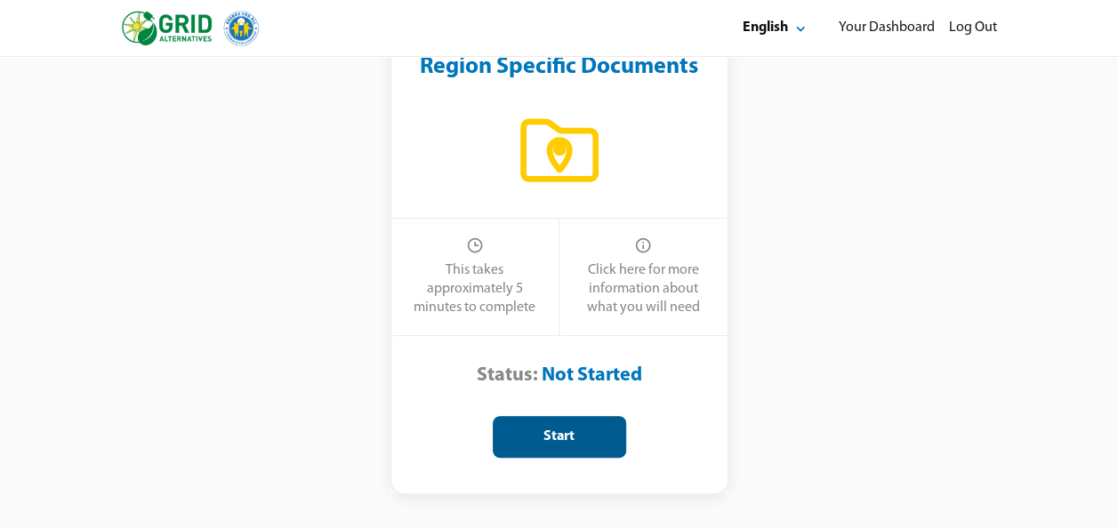
click at [547, 441] on div "Start" at bounding box center [559, 437] width 103 height 19
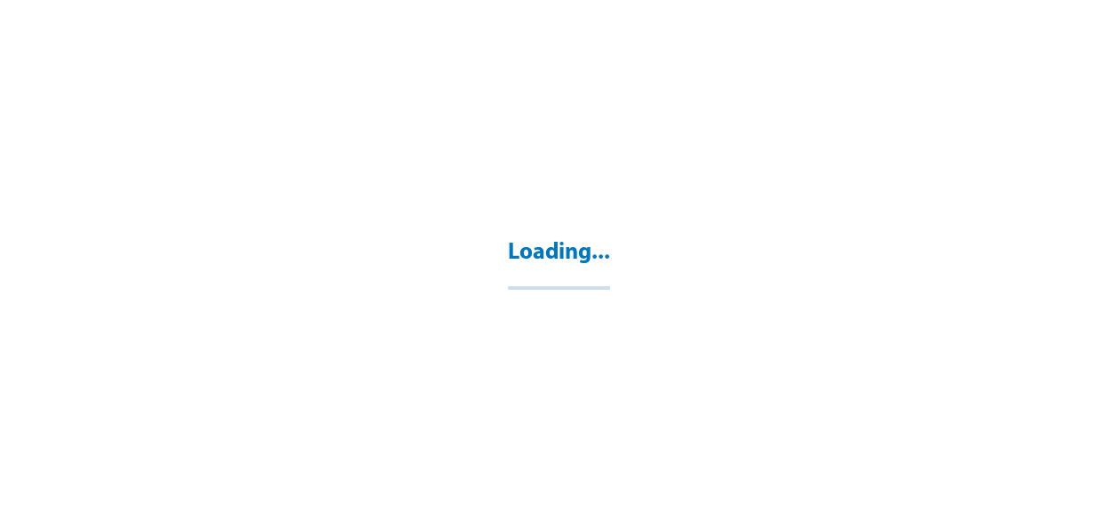
select select "**"
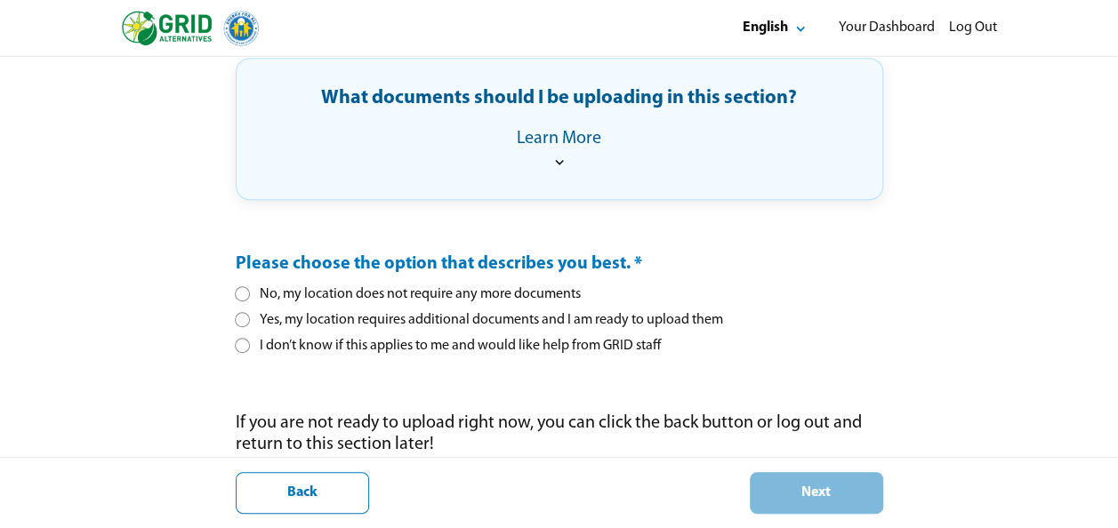
scroll to position [387, 0]
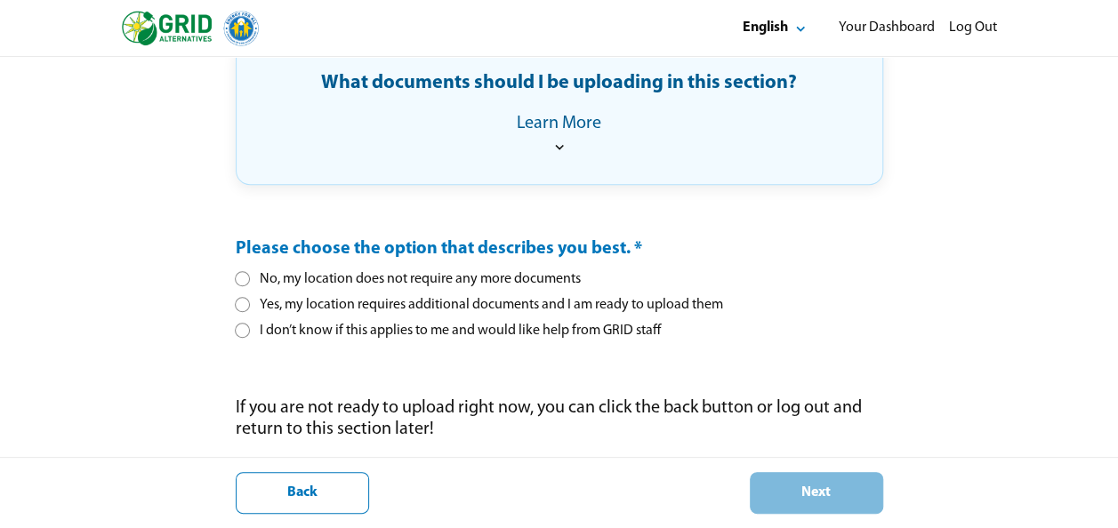
click at [238, 330] on div at bounding box center [242, 330] width 10 height 10
click at [791, 494] on div "Next" at bounding box center [816, 493] width 103 height 19
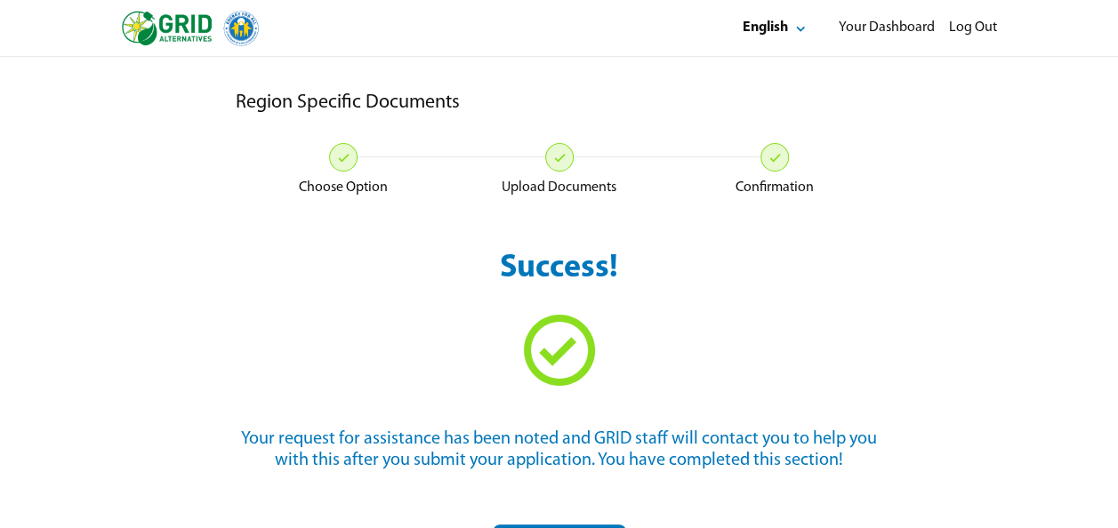
scroll to position [57, 0]
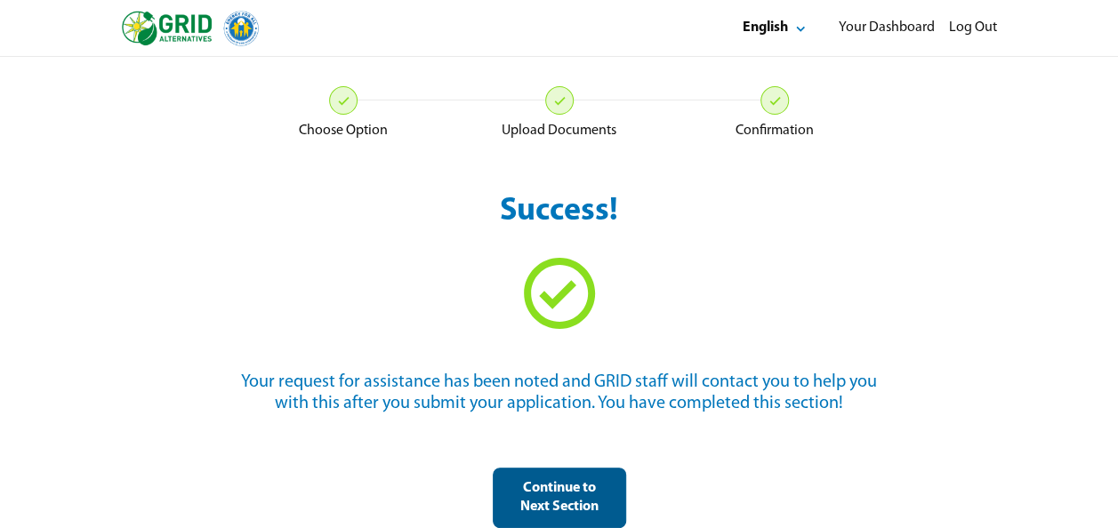
click at [546, 488] on div "Continue to Next Section" at bounding box center [559, 497] width 103 height 37
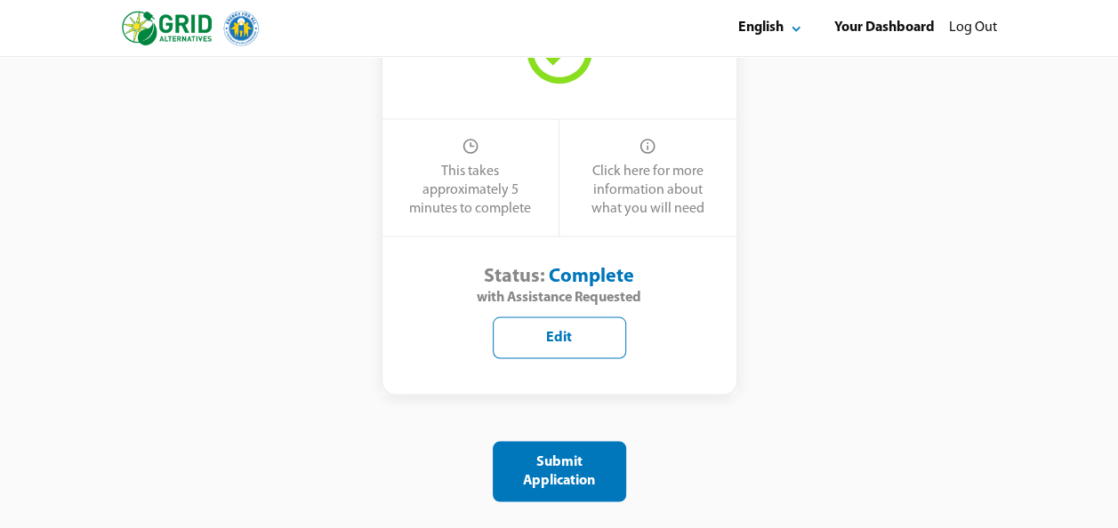
scroll to position [1605, 0]
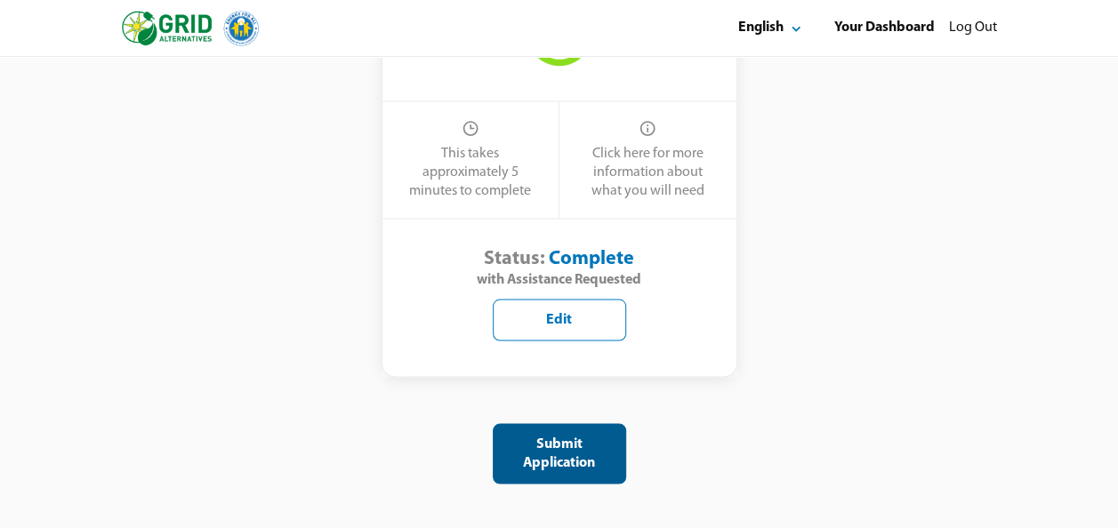
click at [537, 450] on div "Submit Application" at bounding box center [559, 453] width 103 height 37
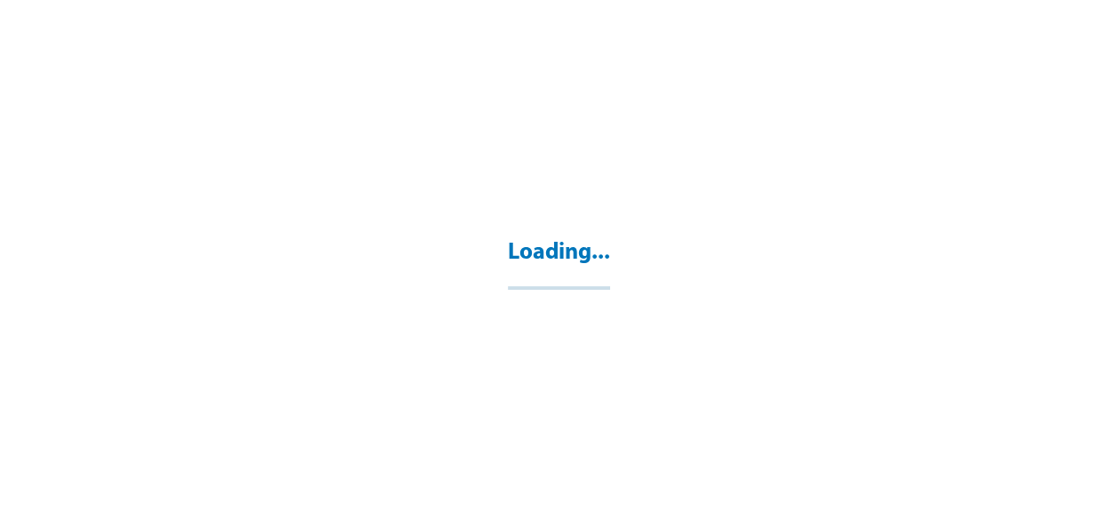
select select "**"
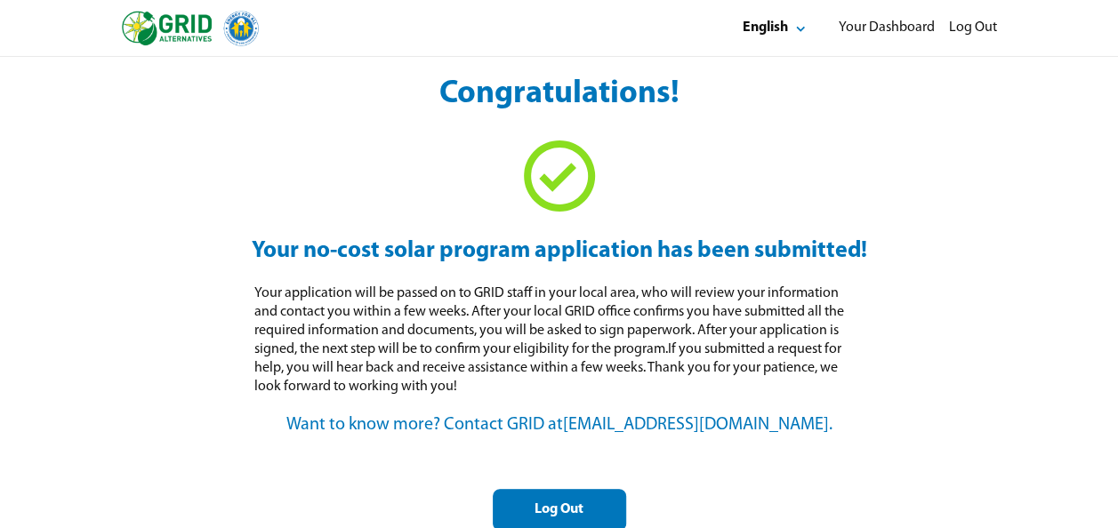
scroll to position [147, 0]
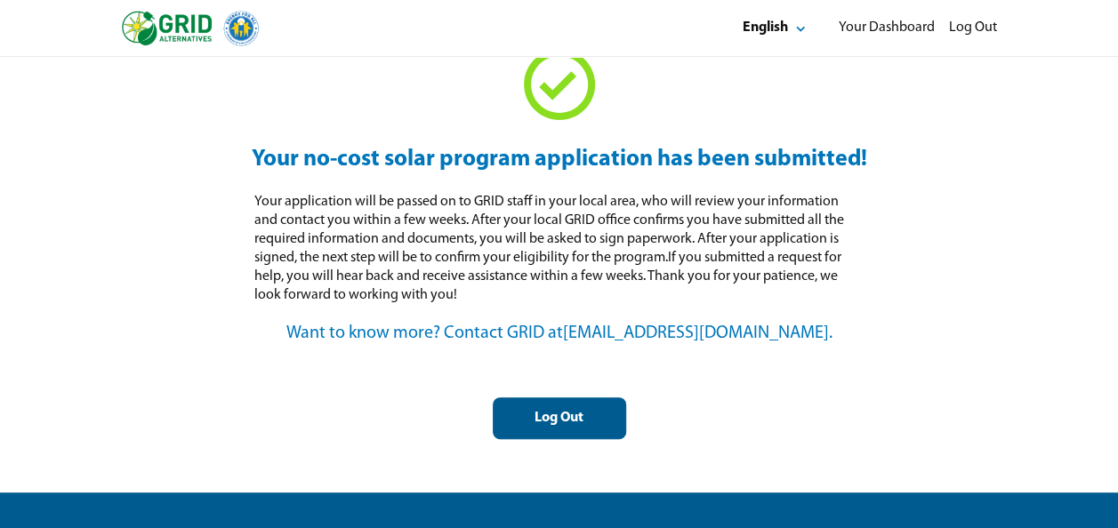
click at [557, 422] on div "Log Out" at bounding box center [559, 418] width 103 height 19
